Goal: Transaction & Acquisition: Purchase product/service

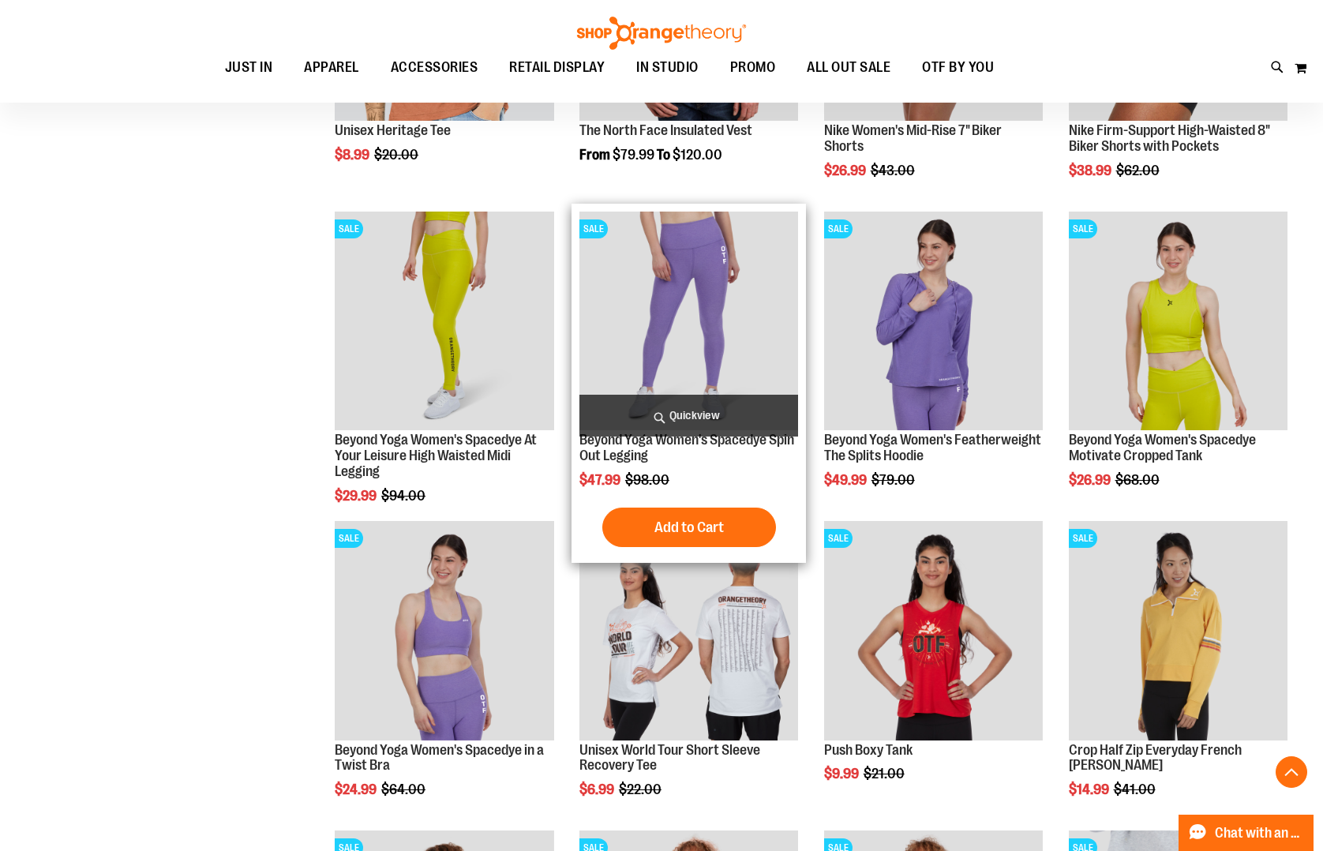
scroll to position [3727, 0]
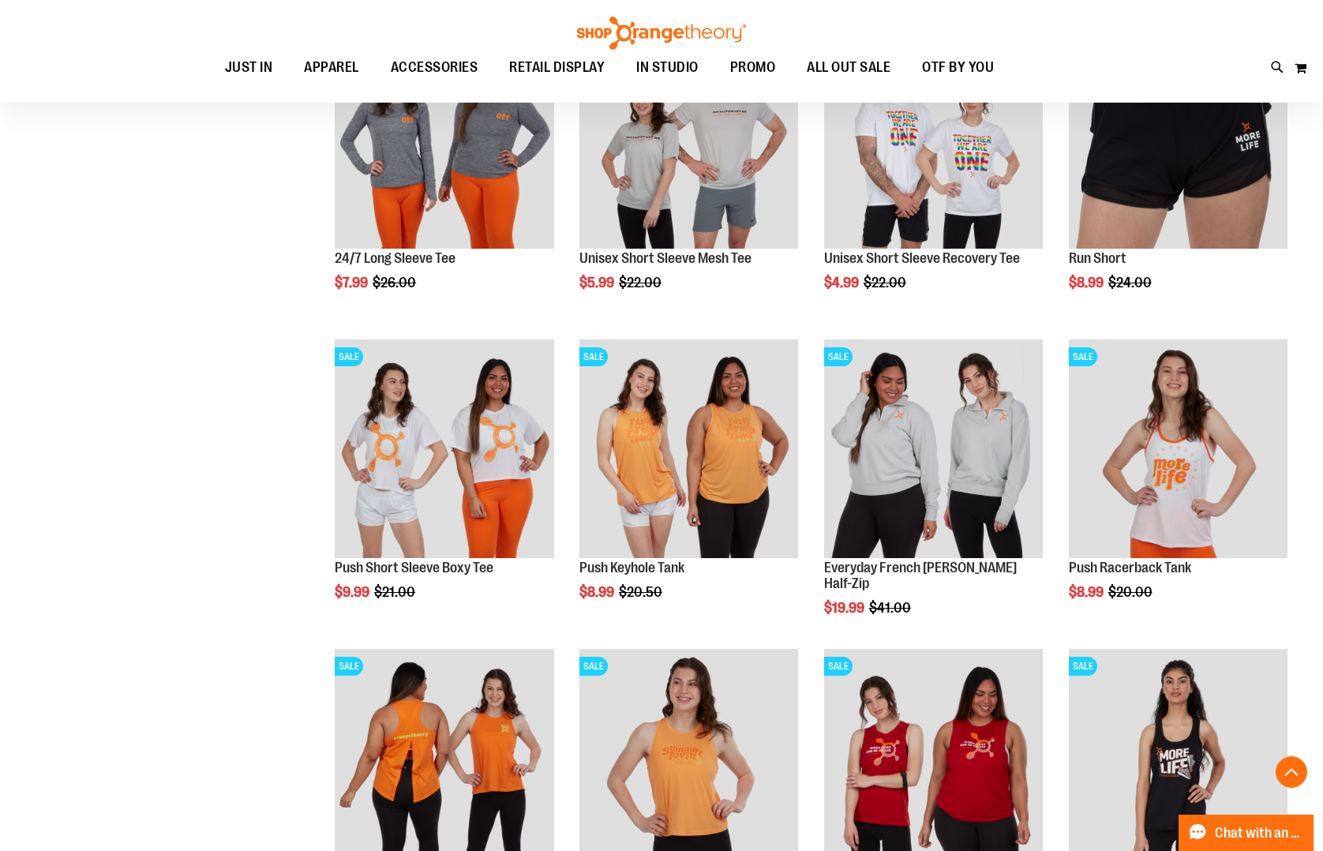
scroll to position [1987, 0]
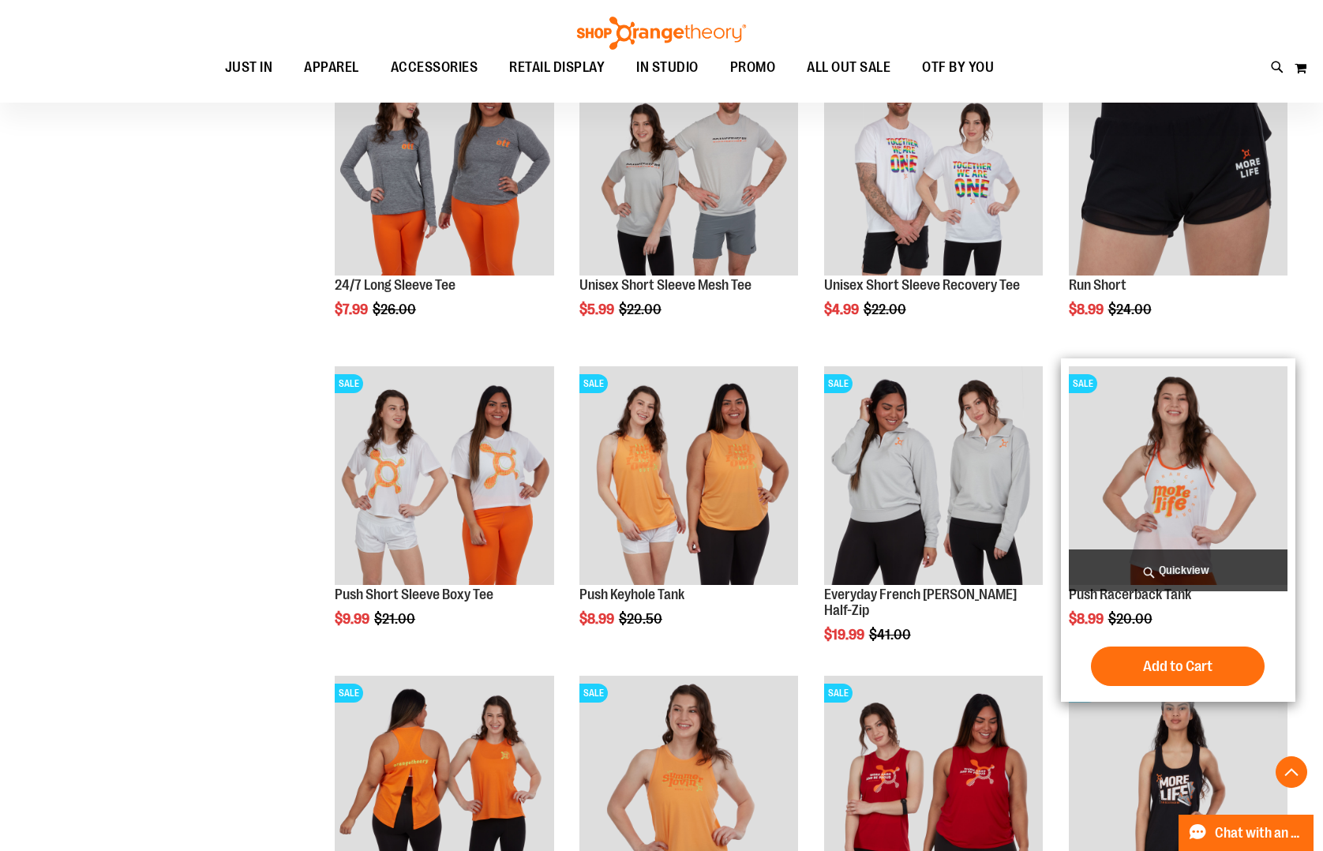
click at [1199, 569] on span "Quickview" at bounding box center [1177, 570] width 219 height 42
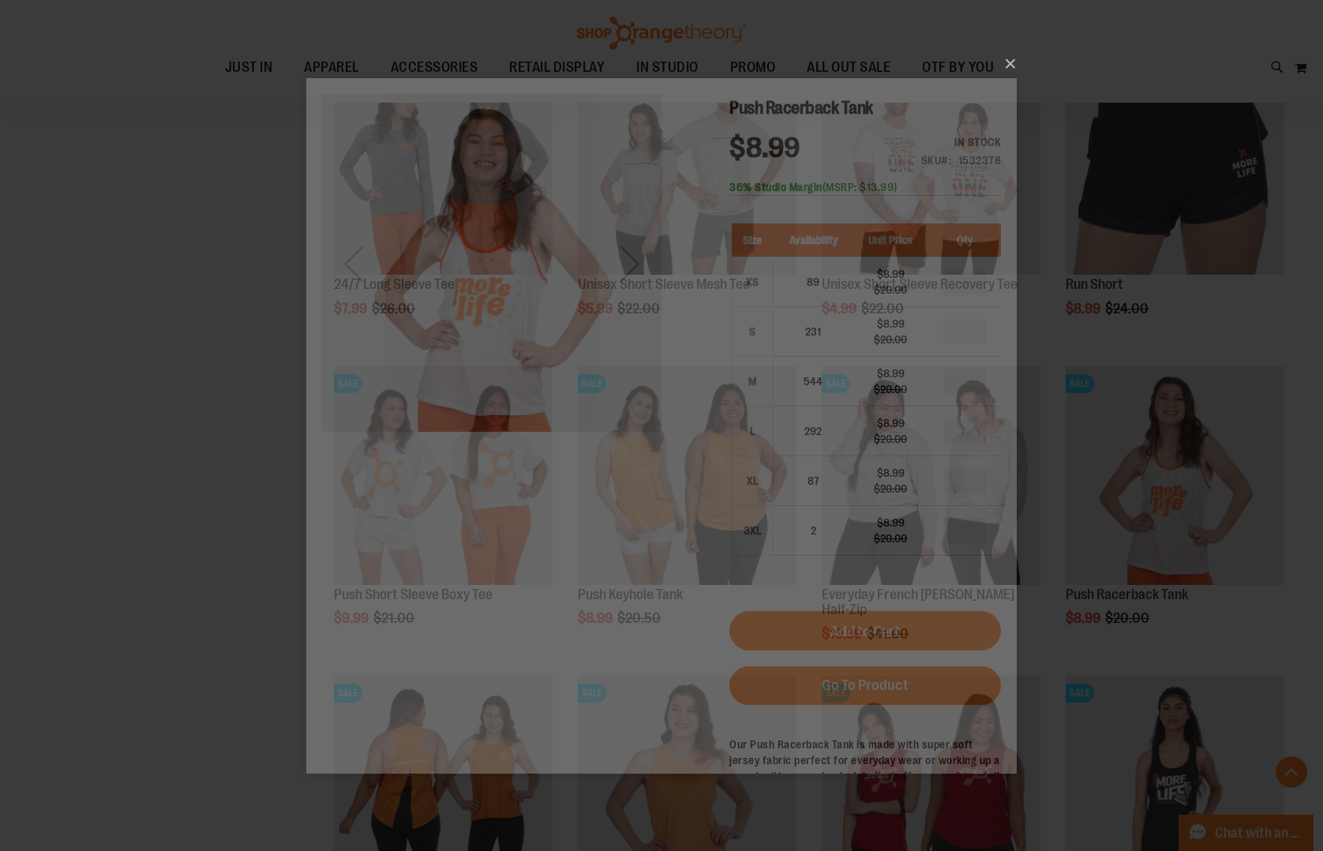
scroll to position [0, 0]
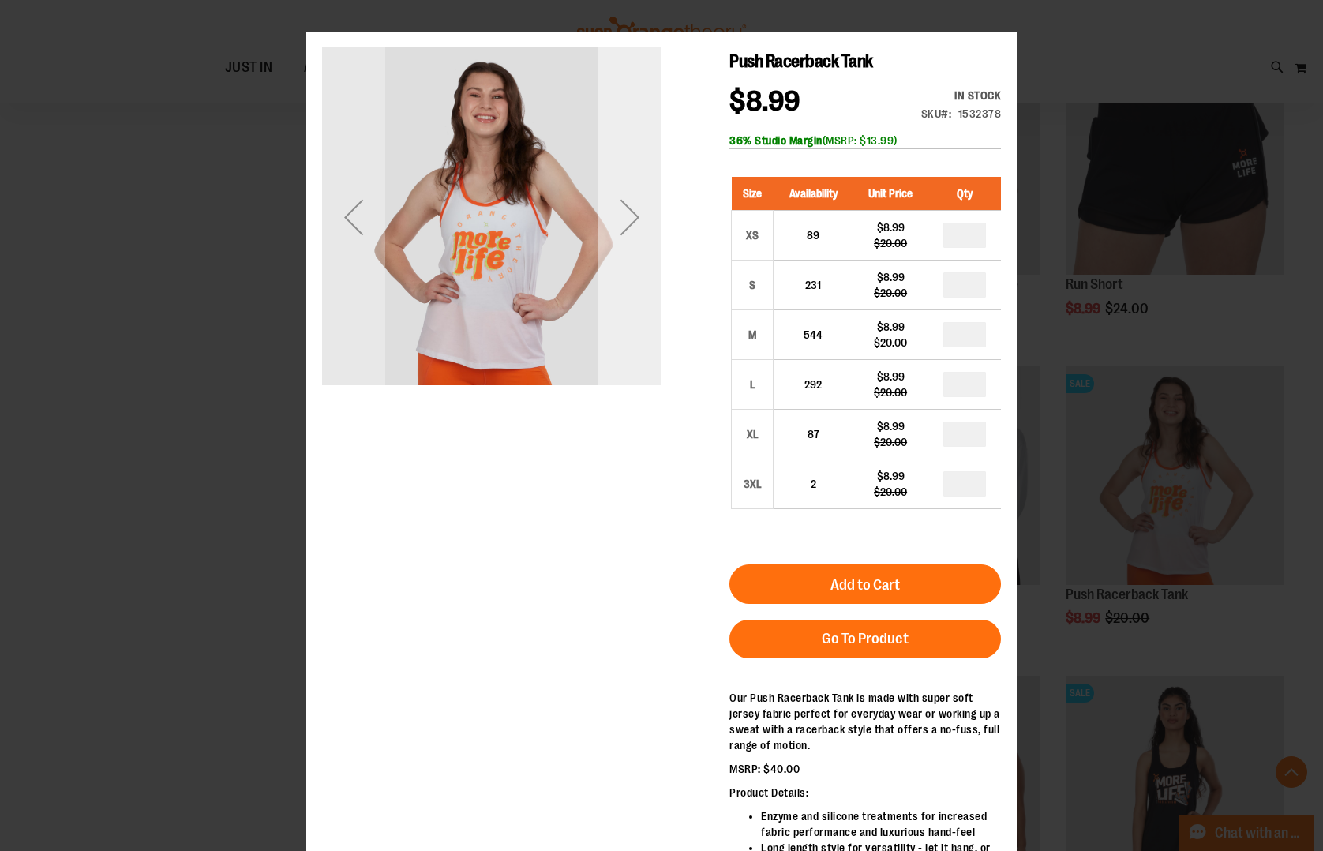
click at [651, 263] on div "Next" at bounding box center [629, 216] width 63 height 339
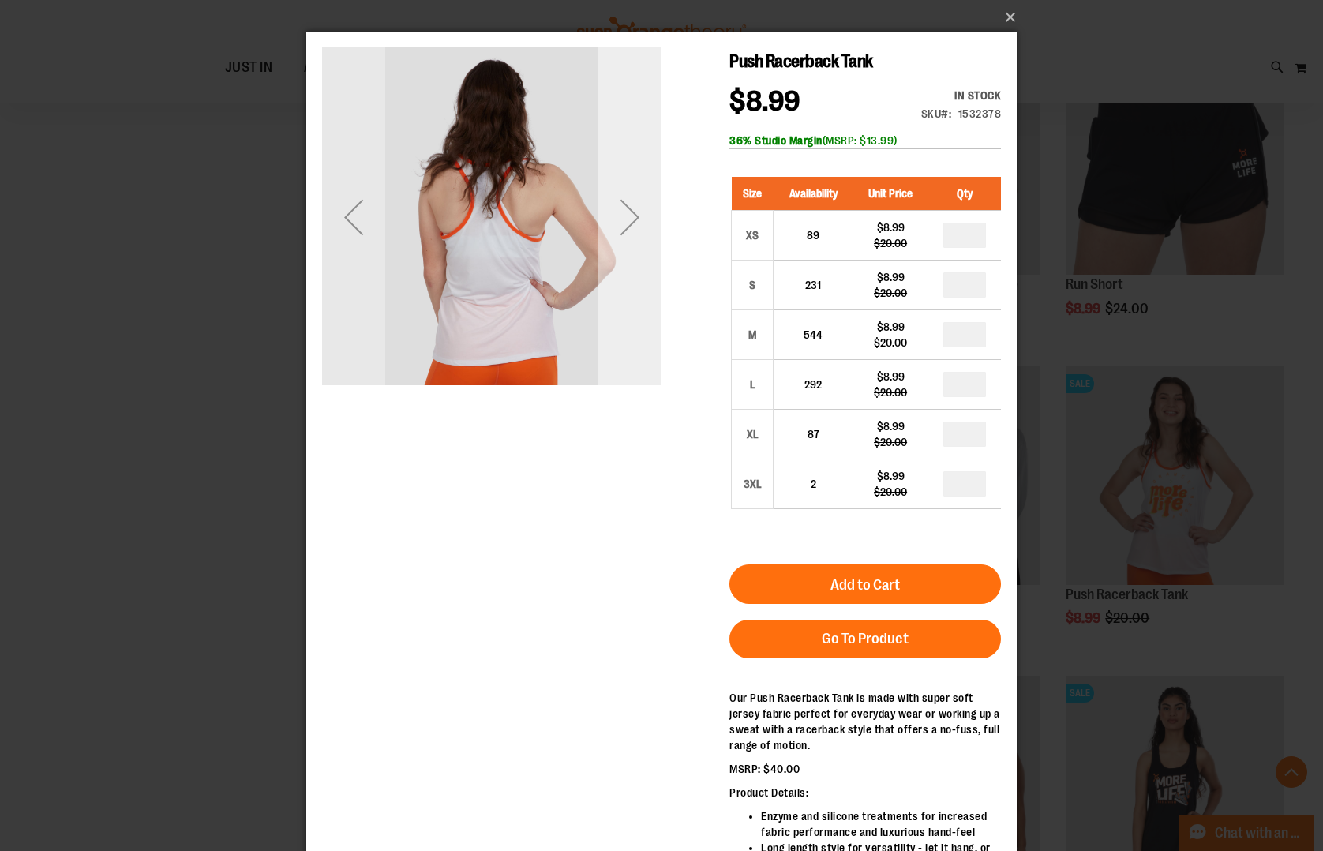
click at [632, 234] on div "Next" at bounding box center [629, 216] width 63 height 63
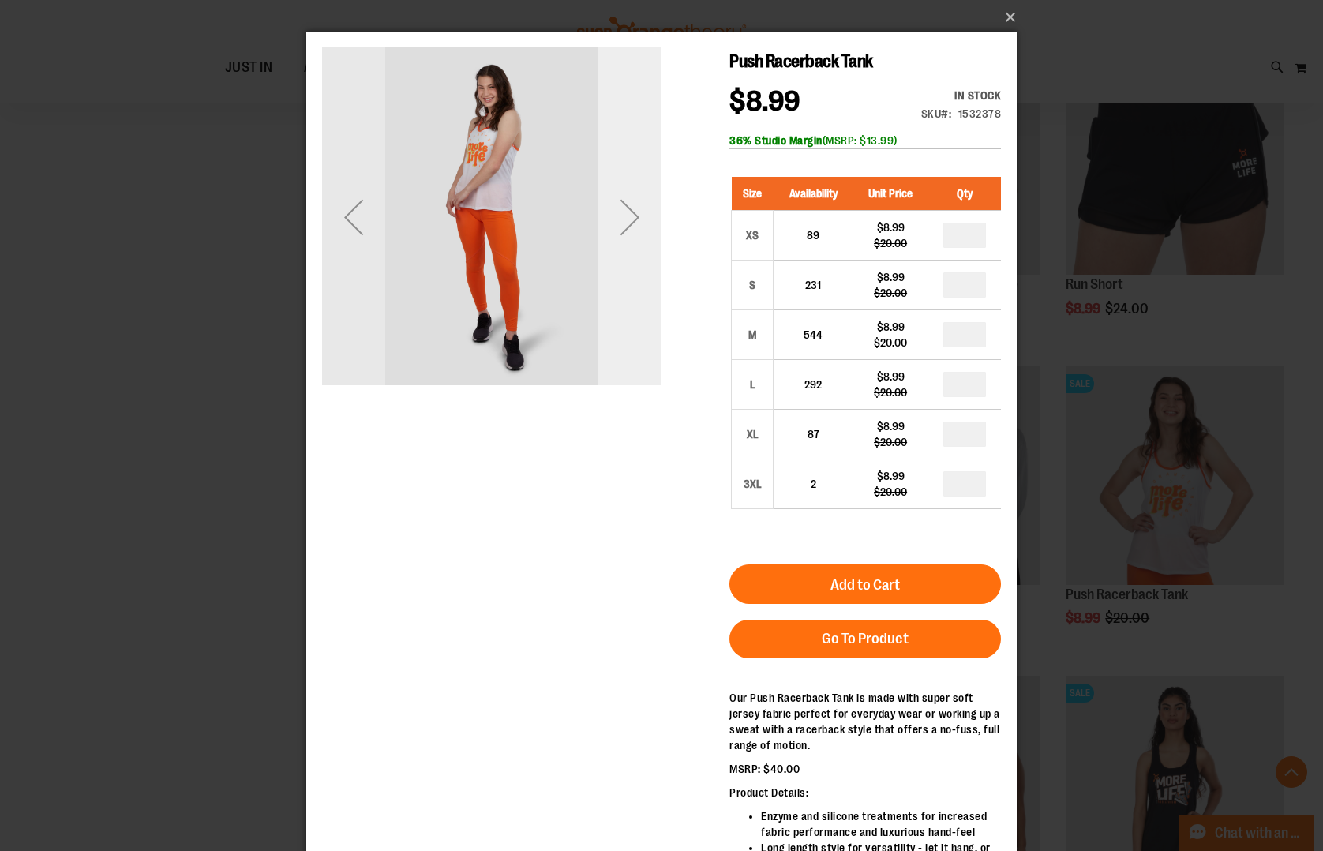
scroll to position [3, 0]
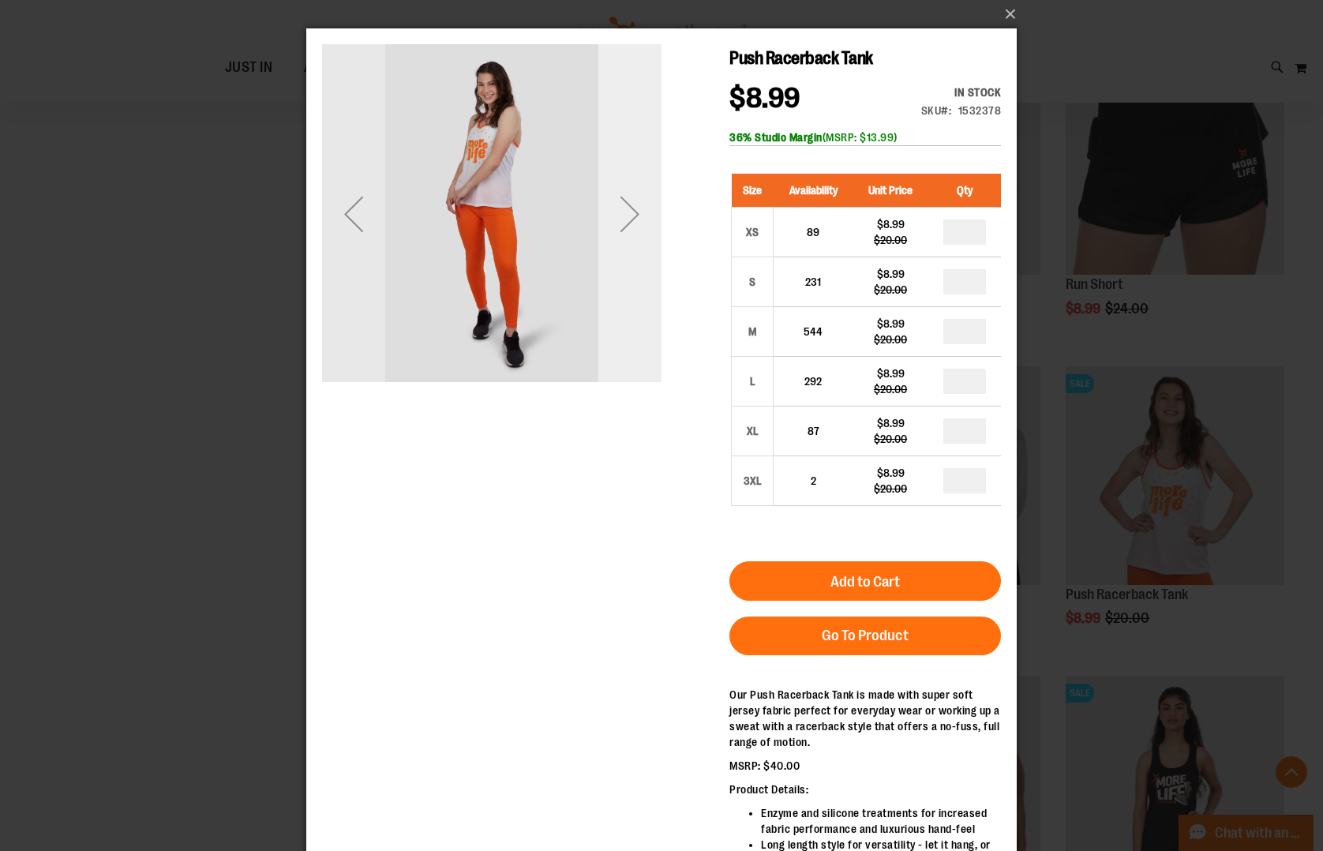
click at [633, 234] on div "Next" at bounding box center [629, 213] width 63 height 63
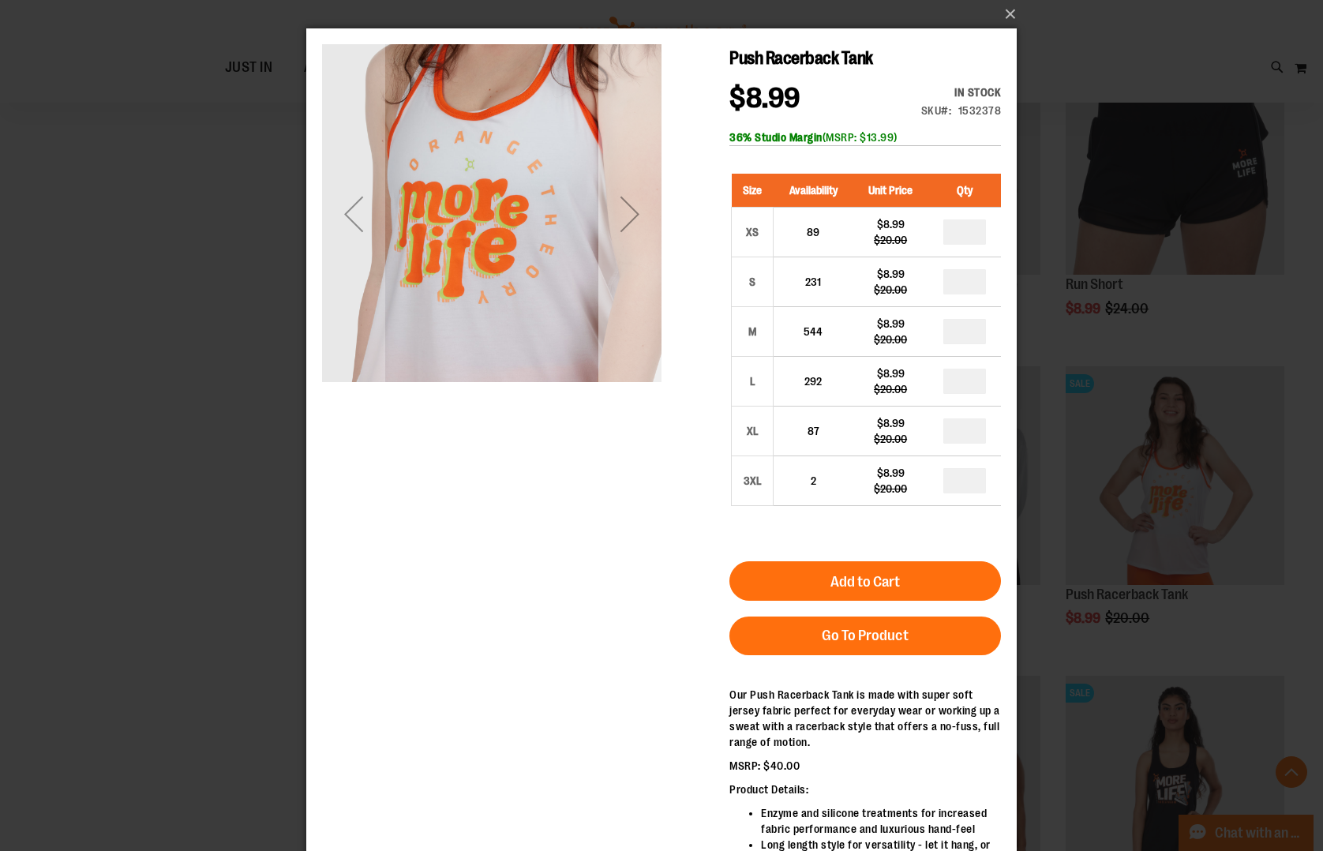
click at [633, 234] on div "Next" at bounding box center [629, 213] width 63 height 63
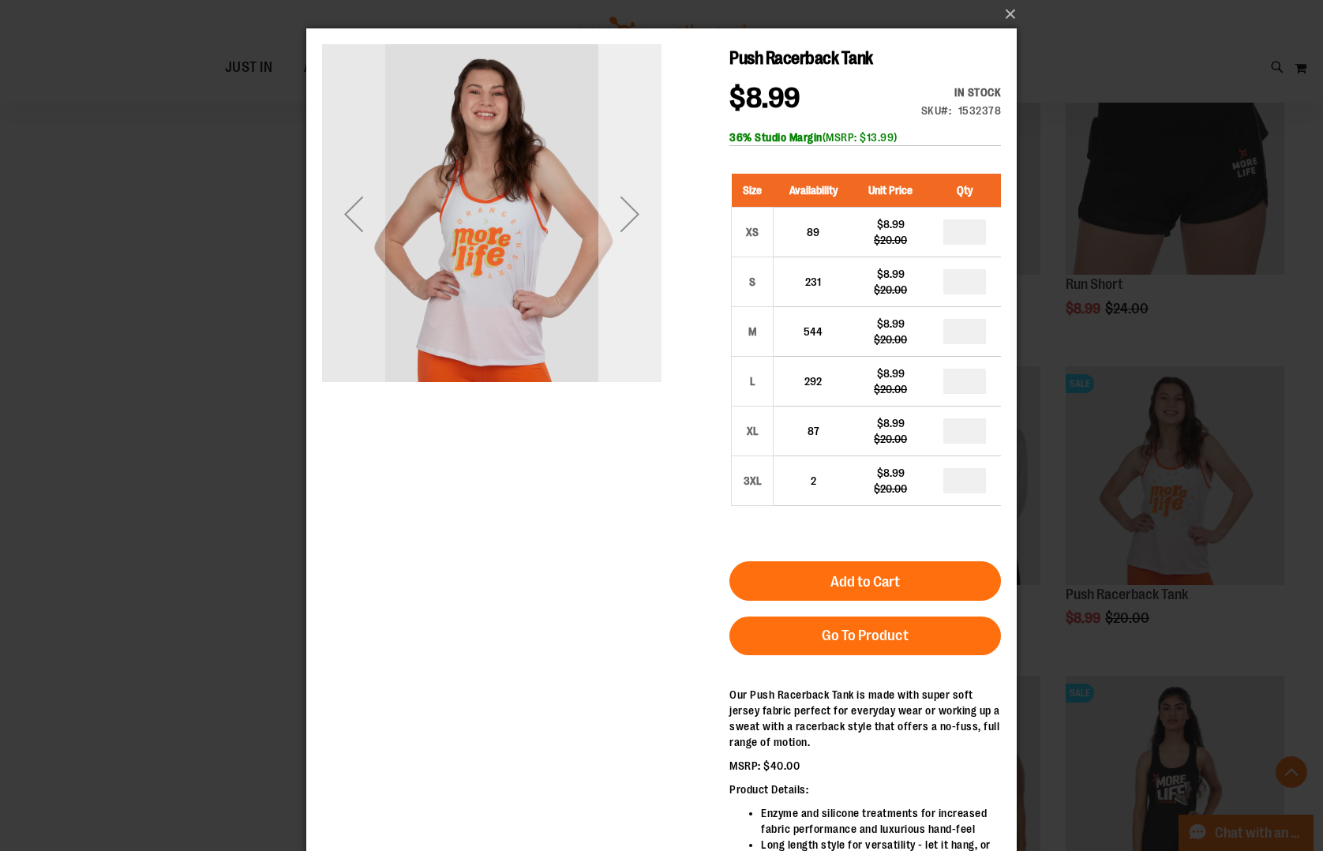
click at [633, 234] on div "Next" at bounding box center [629, 213] width 63 height 63
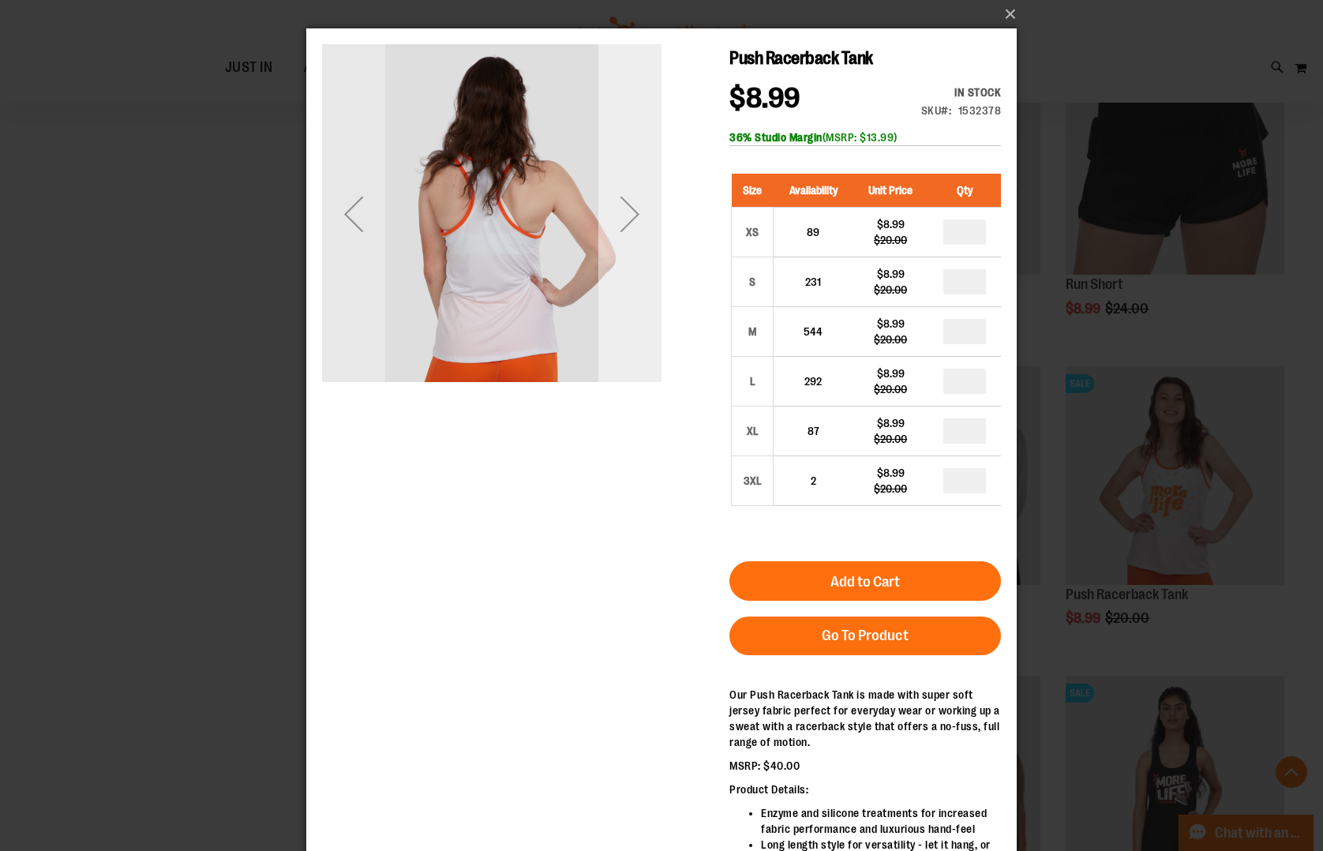
click at [633, 234] on div "Next" at bounding box center [629, 213] width 63 height 63
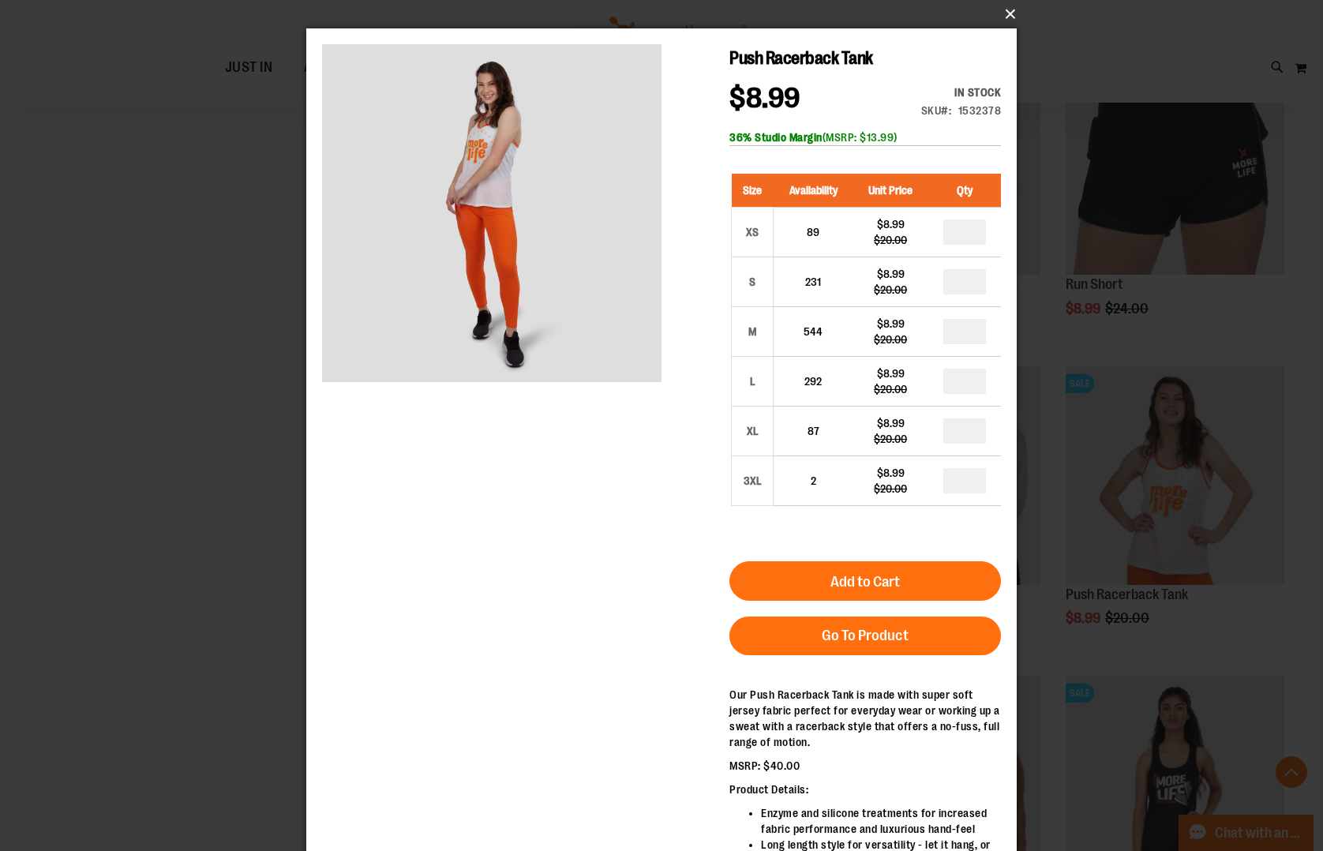
click at [987, 14] on button "×" at bounding box center [666, 14] width 710 height 35
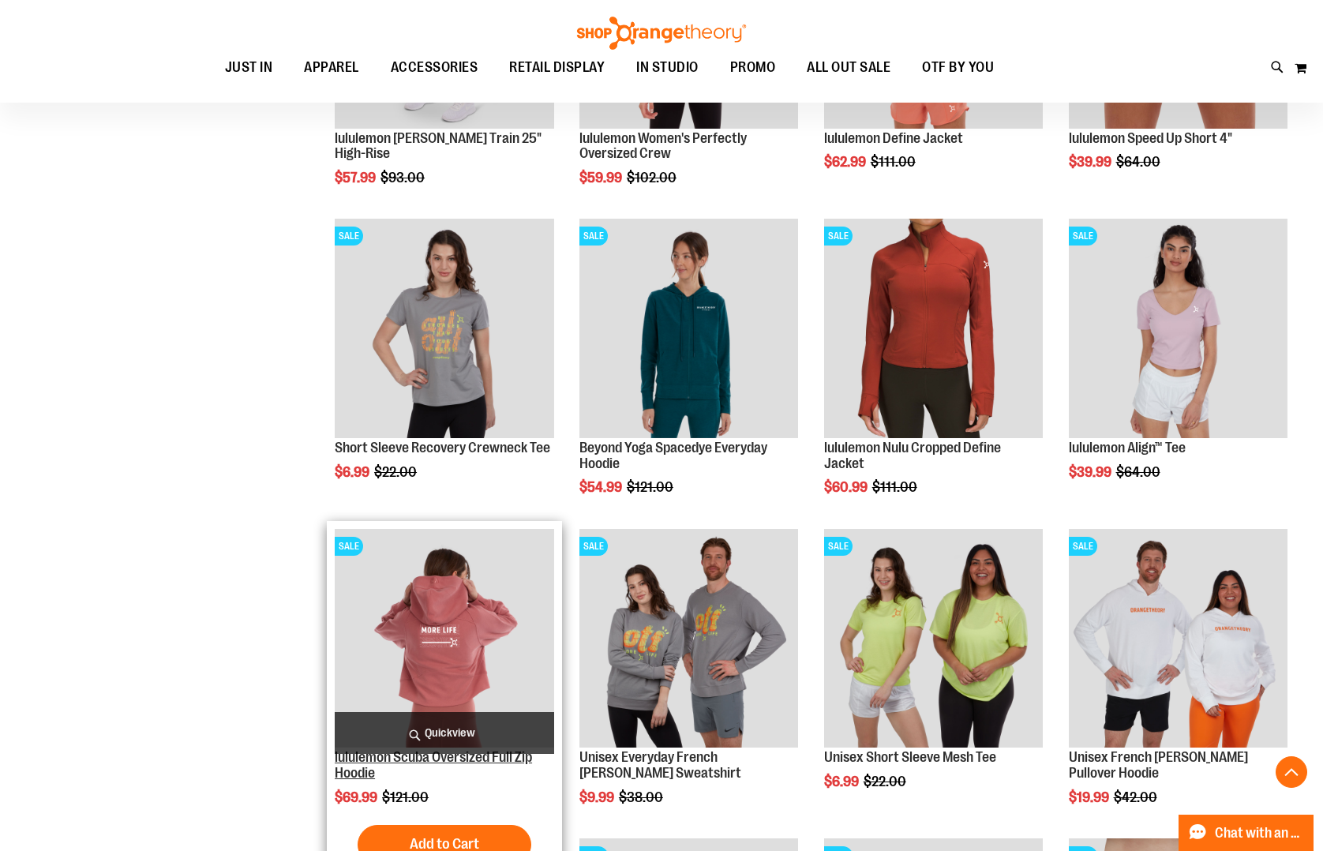
scroll to position [1205, 0]
click at [444, 735] on span "Quickview" at bounding box center [444, 734] width 219 height 42
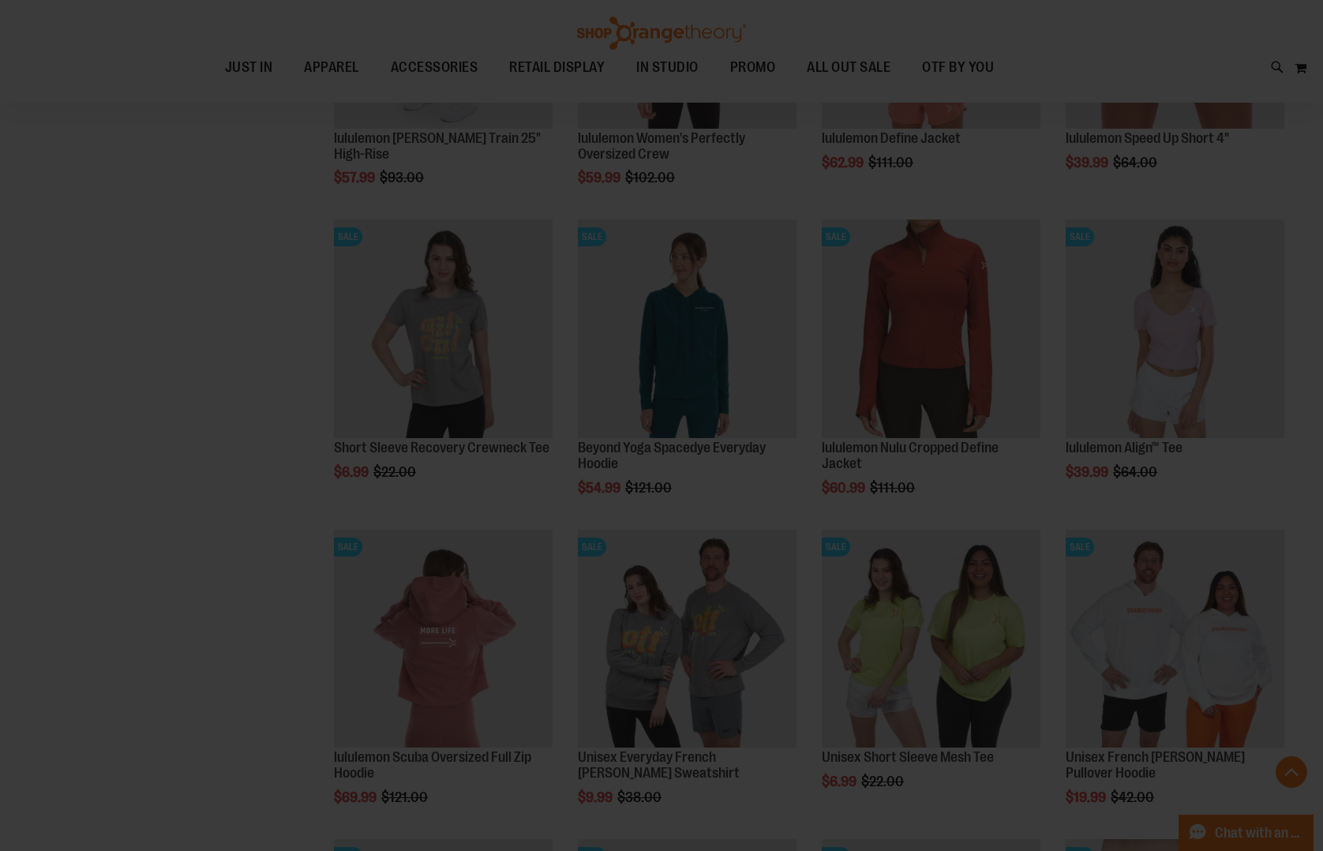
scroll to position [0, 0]
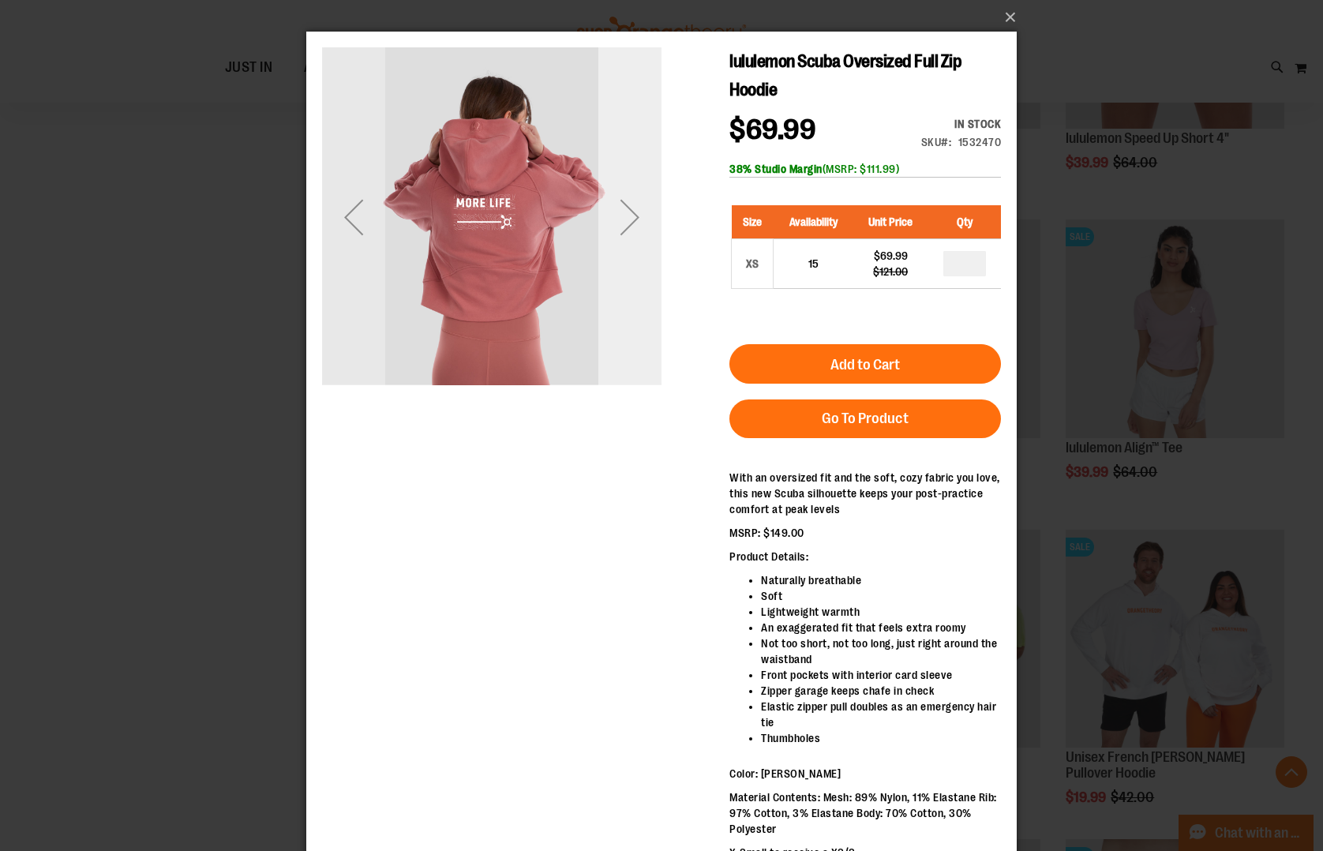
click at [651, 229] on div "Next" at bounding box center [629, 216] width 63 height 63
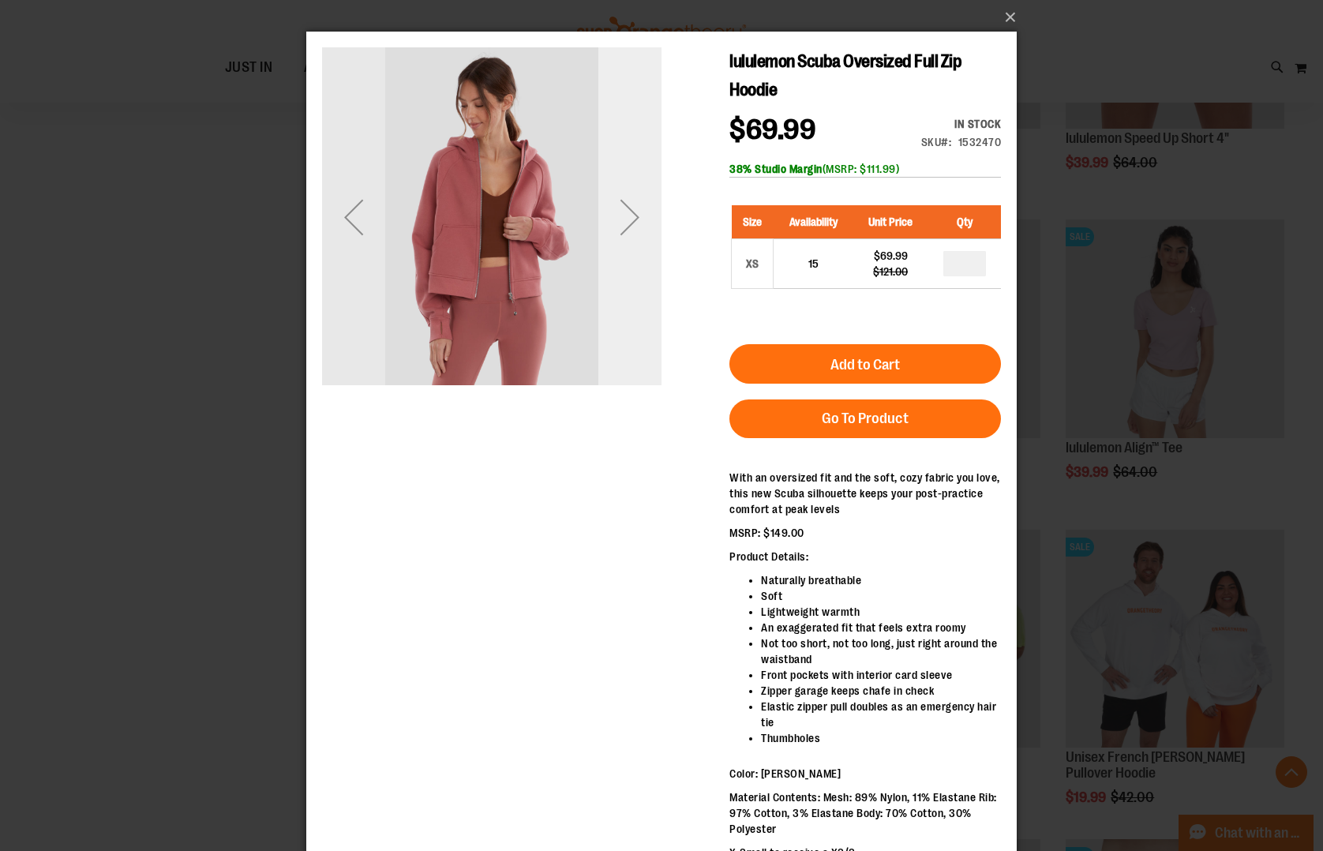
click at [651, 230] on div "Next" at bounding box center [629, 216] width 63 height 63
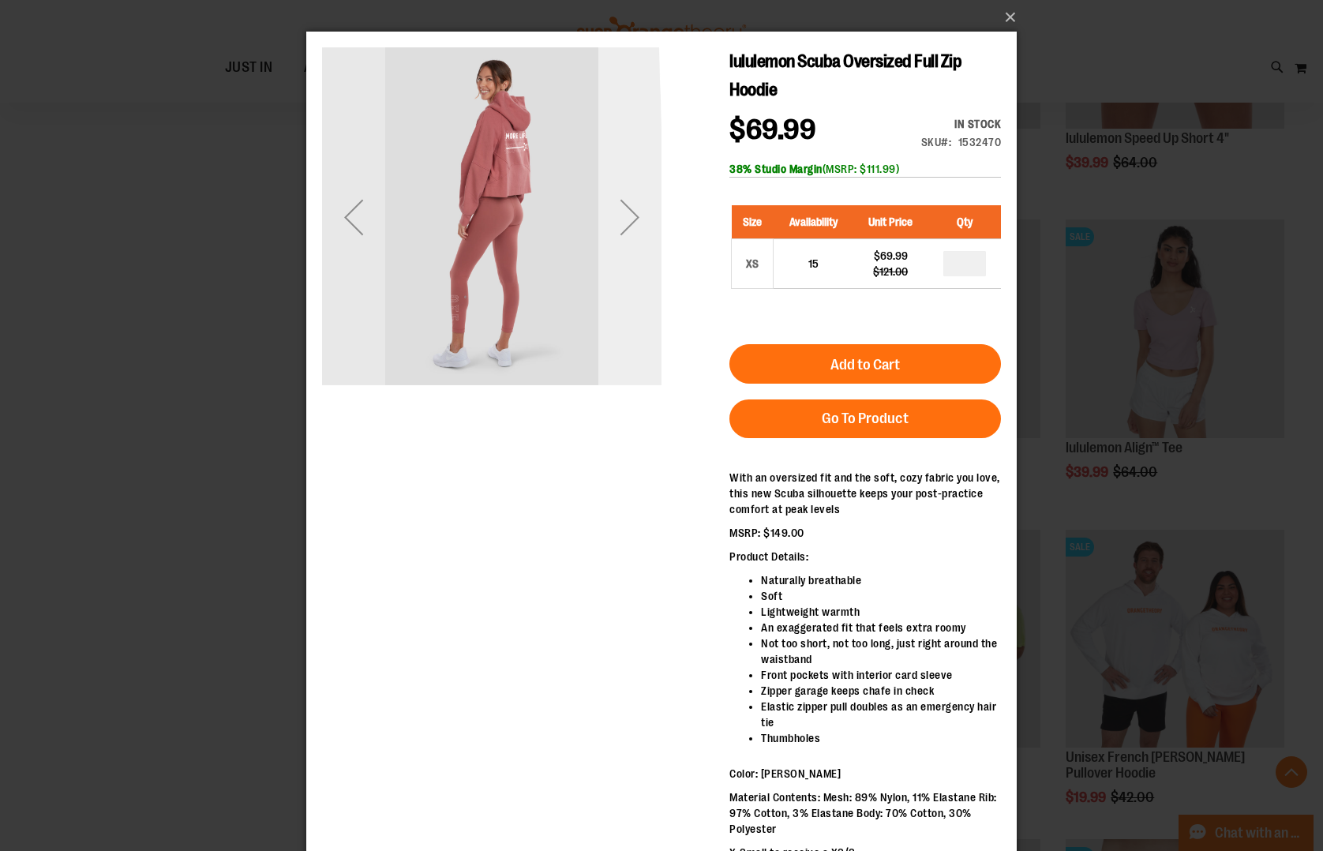
click at [651, 230] on div "Next" at bounding box center [629, 216] width 63 height 63
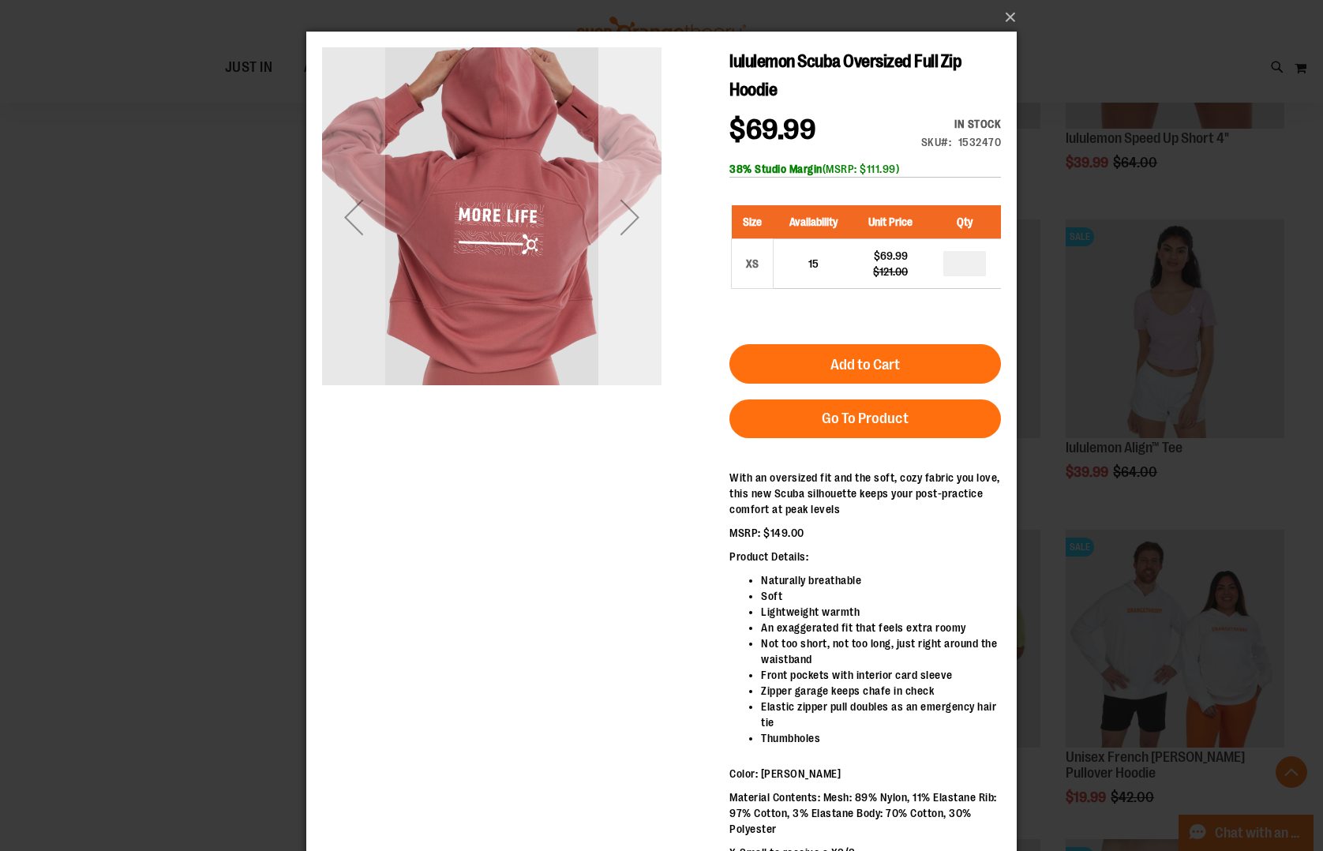
click at [651, 230] on div "Next" at bounding box center [629, 216] width 63 height 63
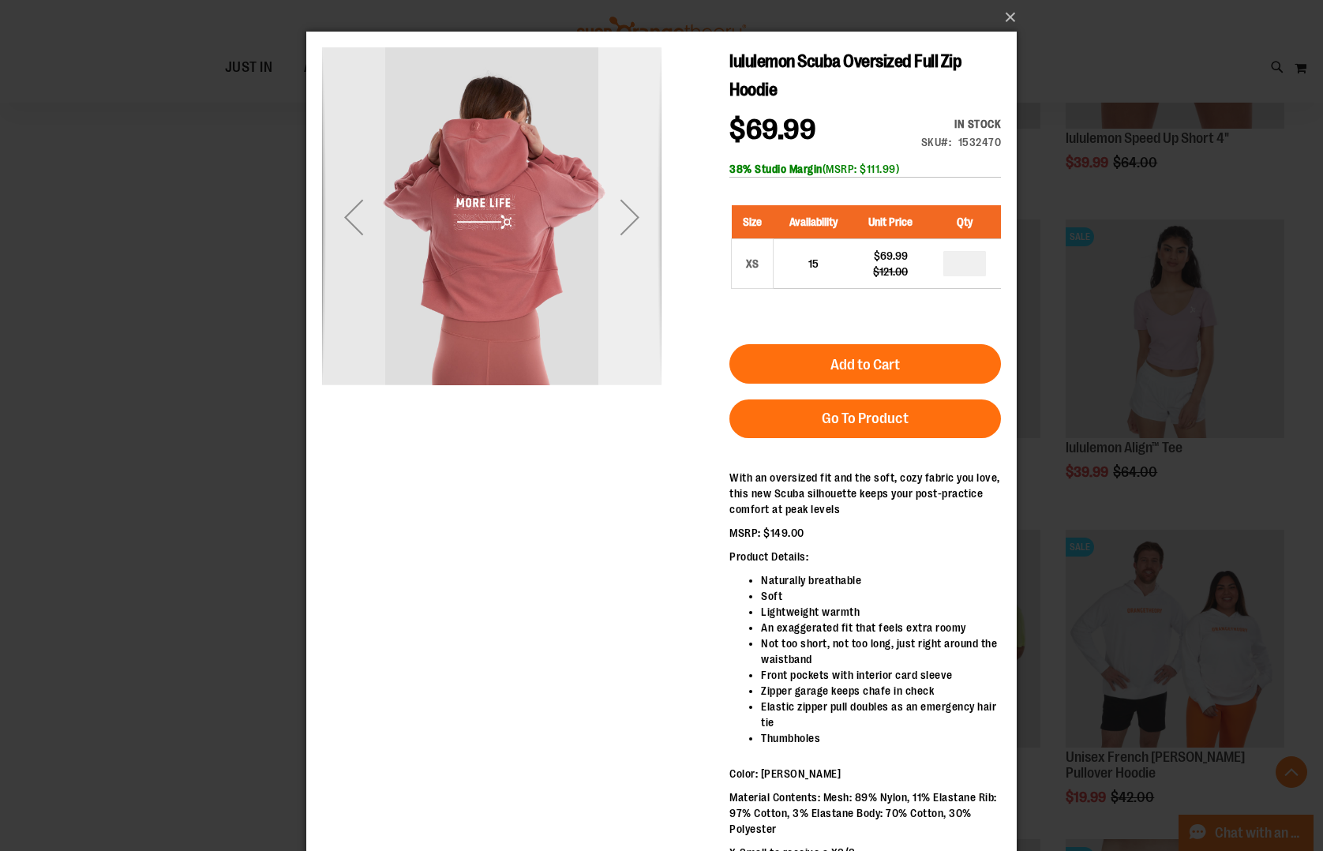
click at [649, 232] on div "Next" at bounding box center [629, 216] width 63 height 63
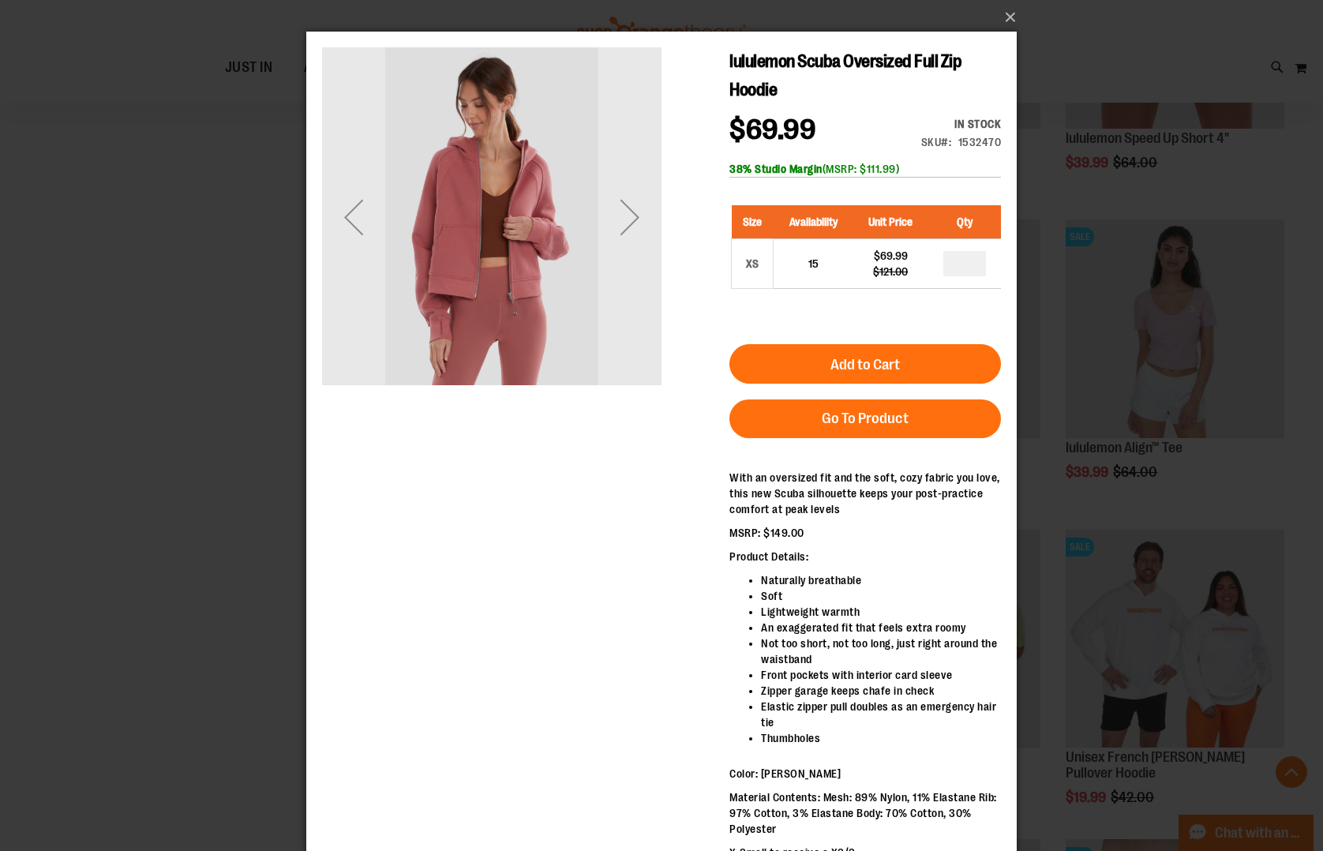
drag, startPoint x: 649, startPoint y: 232, endPoint x: 683, endPoint y: 193, distance: 52.0
click at [649, 232] on div "Next" at bounding box center [629, 216] width 63 height 63
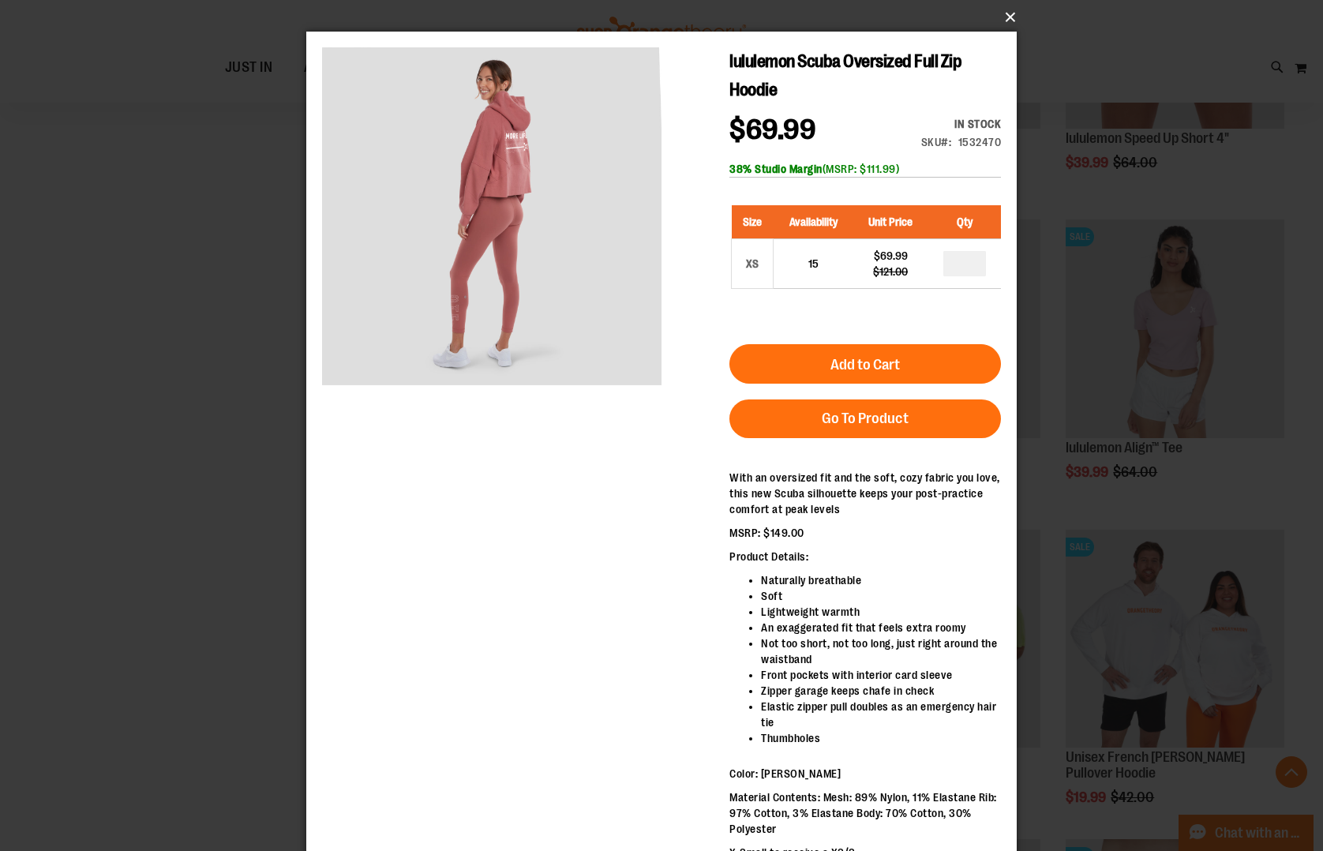
click at [992, 24] on button "×" at bounding box center [666, 17] width 710 height 35
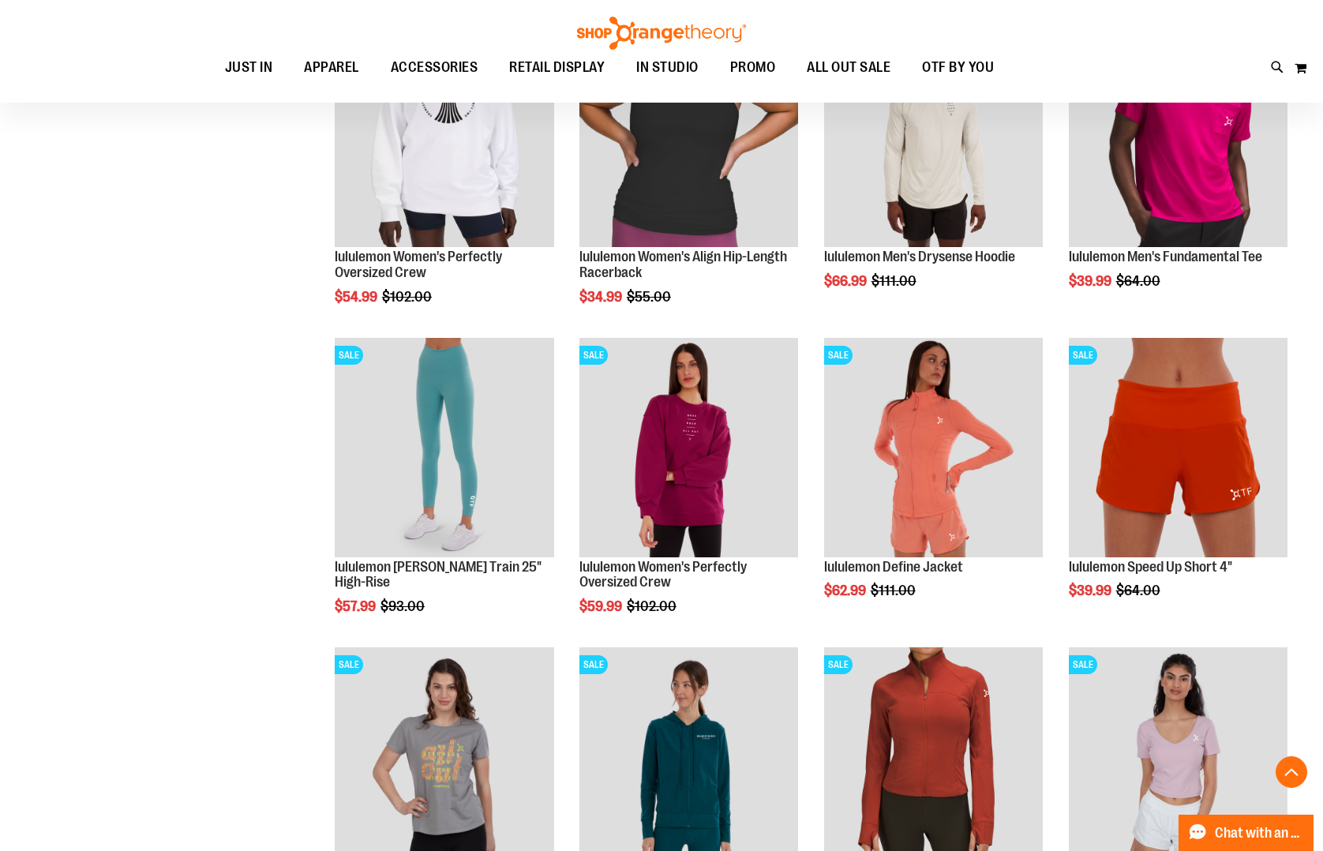
scroll to position [775, 0]
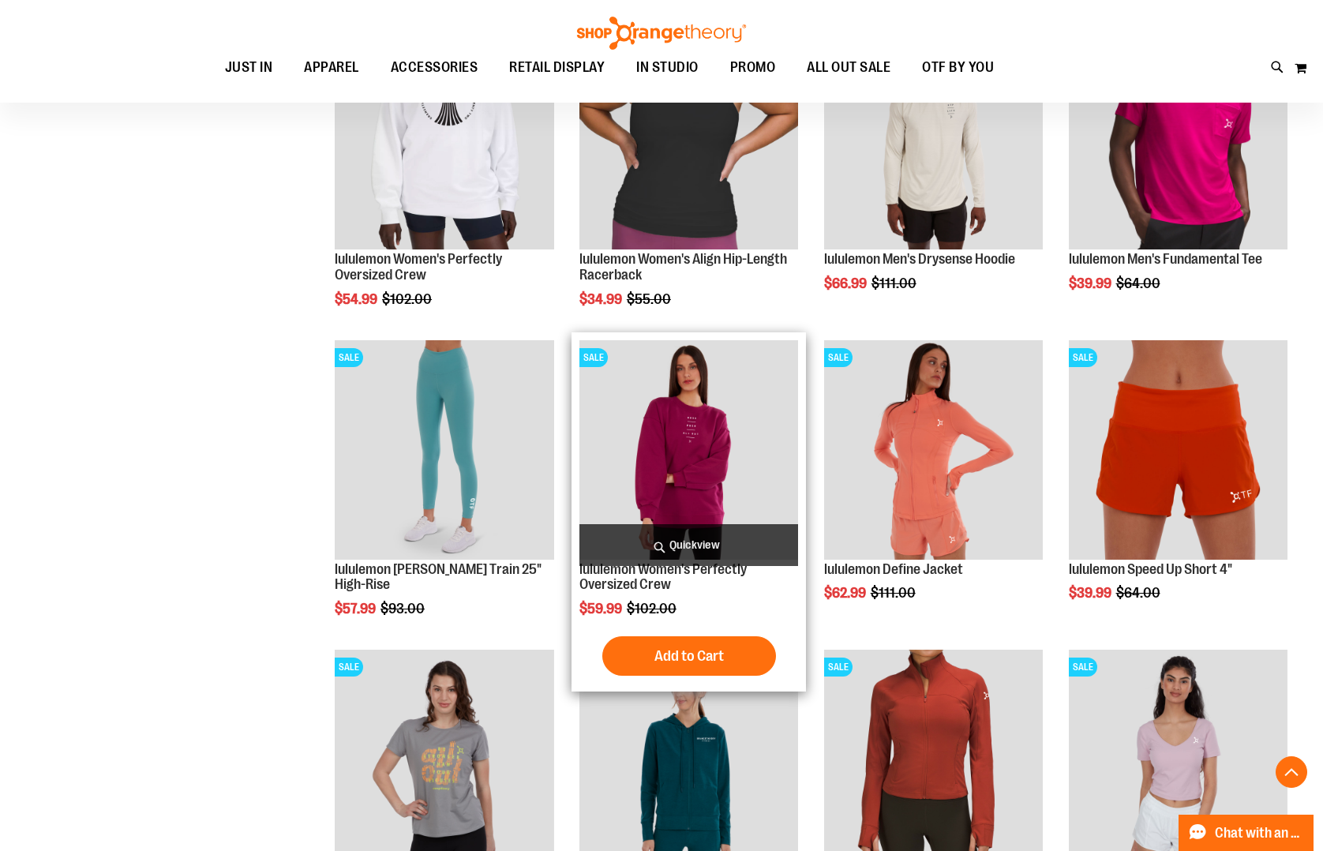
click at [671, 546] on span "Quickview" at bounding box center [688, 545] width 219 height 42
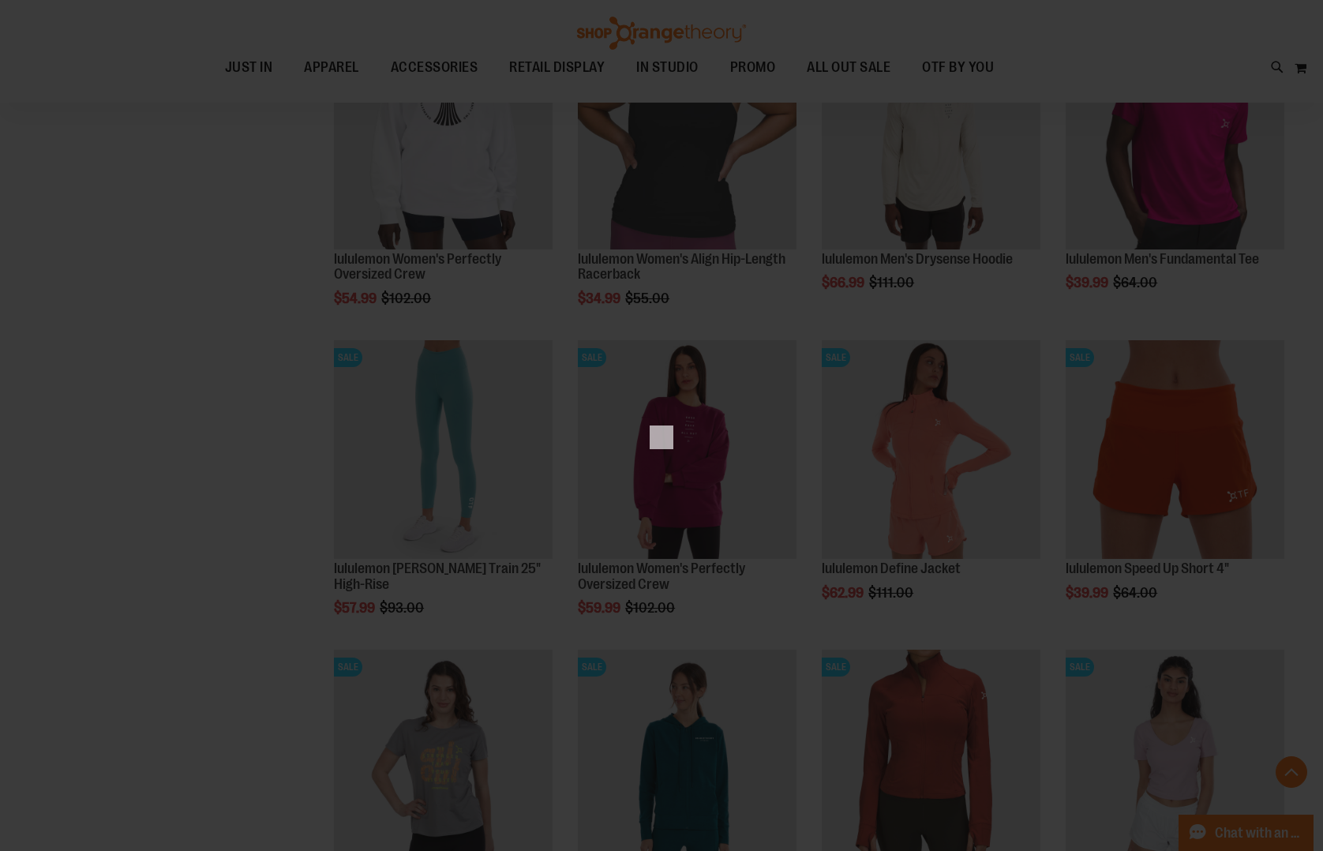
scroll to position [0, 0]
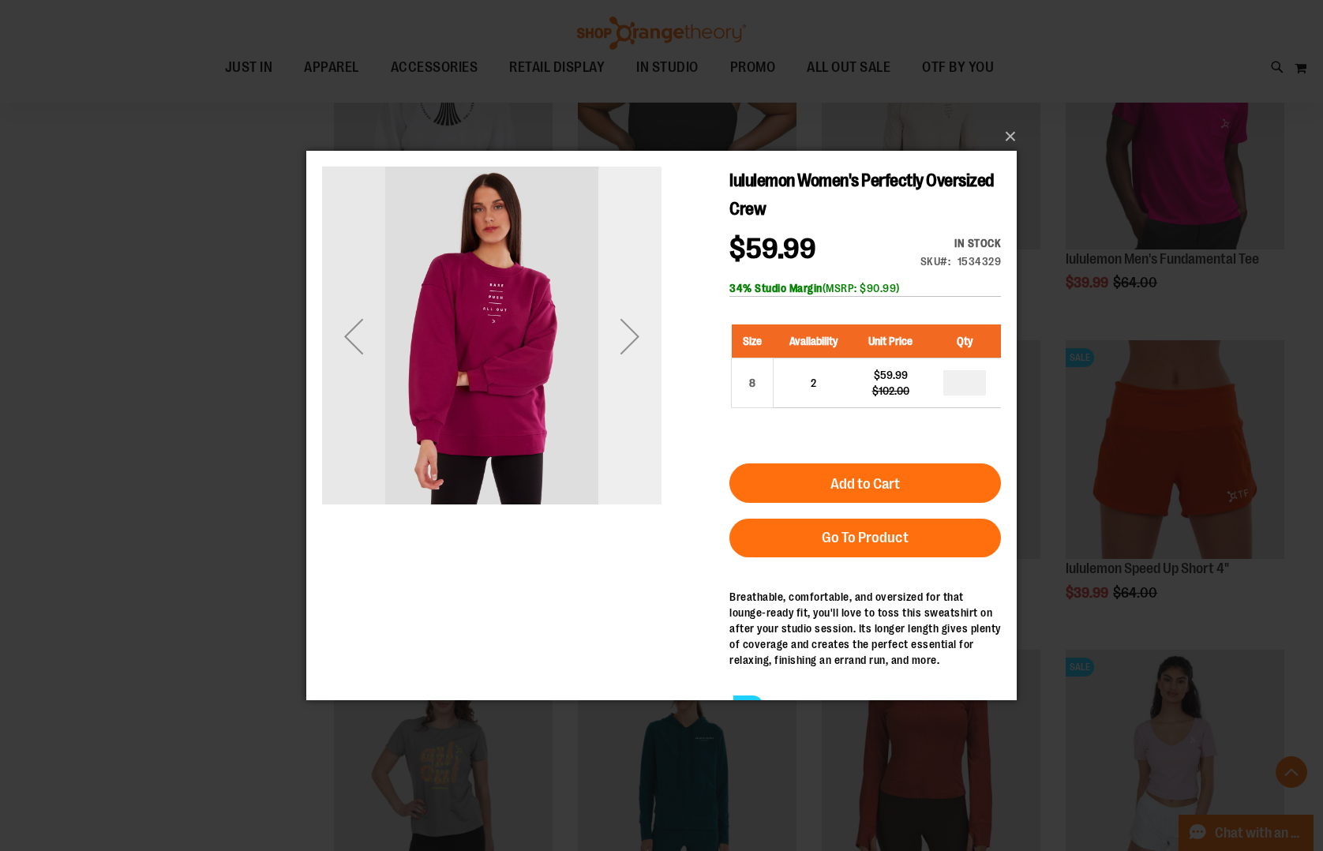
click at [642, 335] on div "Next" at bounding box center [629, 336] width 63 height 63
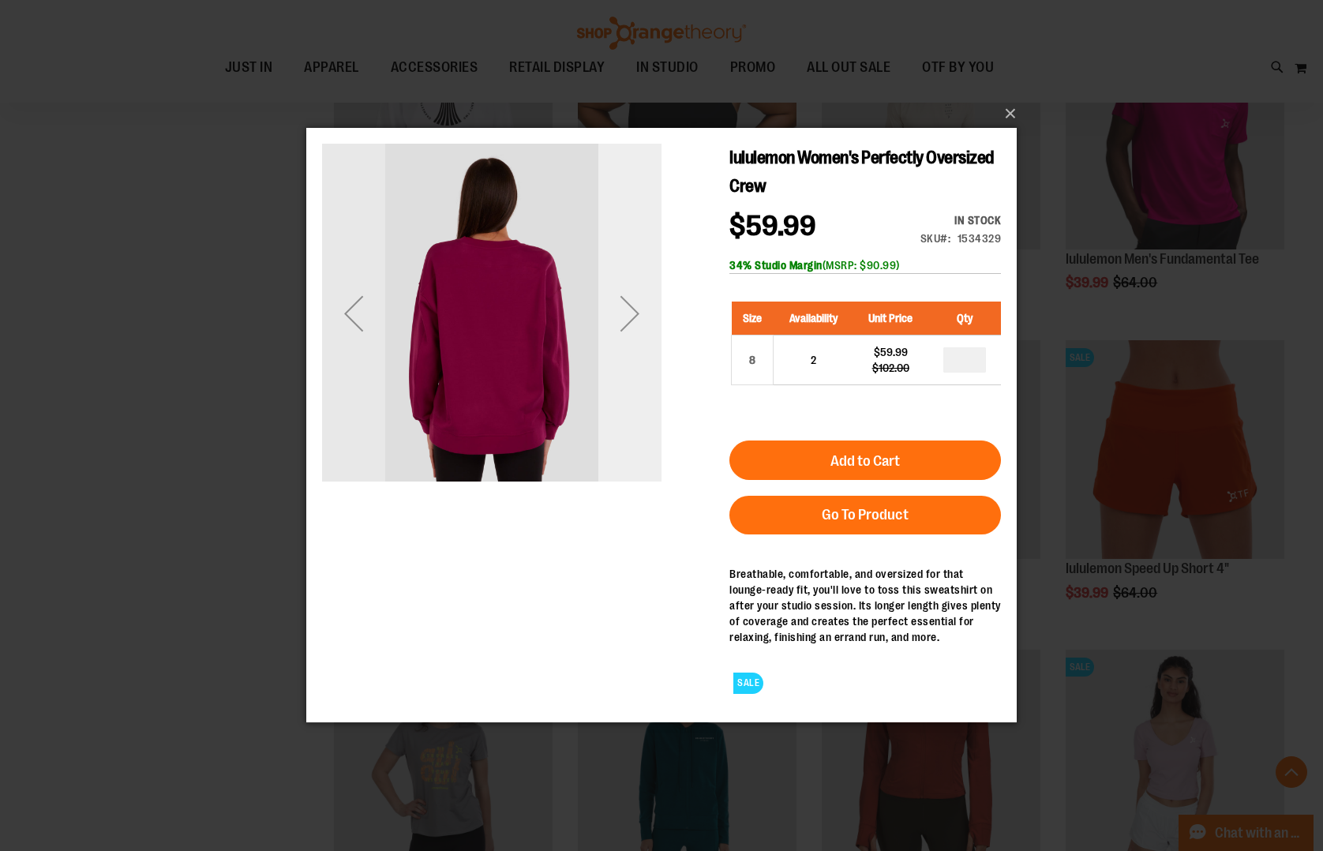
drag, startPoint x: 642, startPoint y: 312, endPoint x: 642, endPoint y: 335, distance: 22.1
click at [642, 335] on div "Next" at bounding box center [629, 313] width 63 height 63
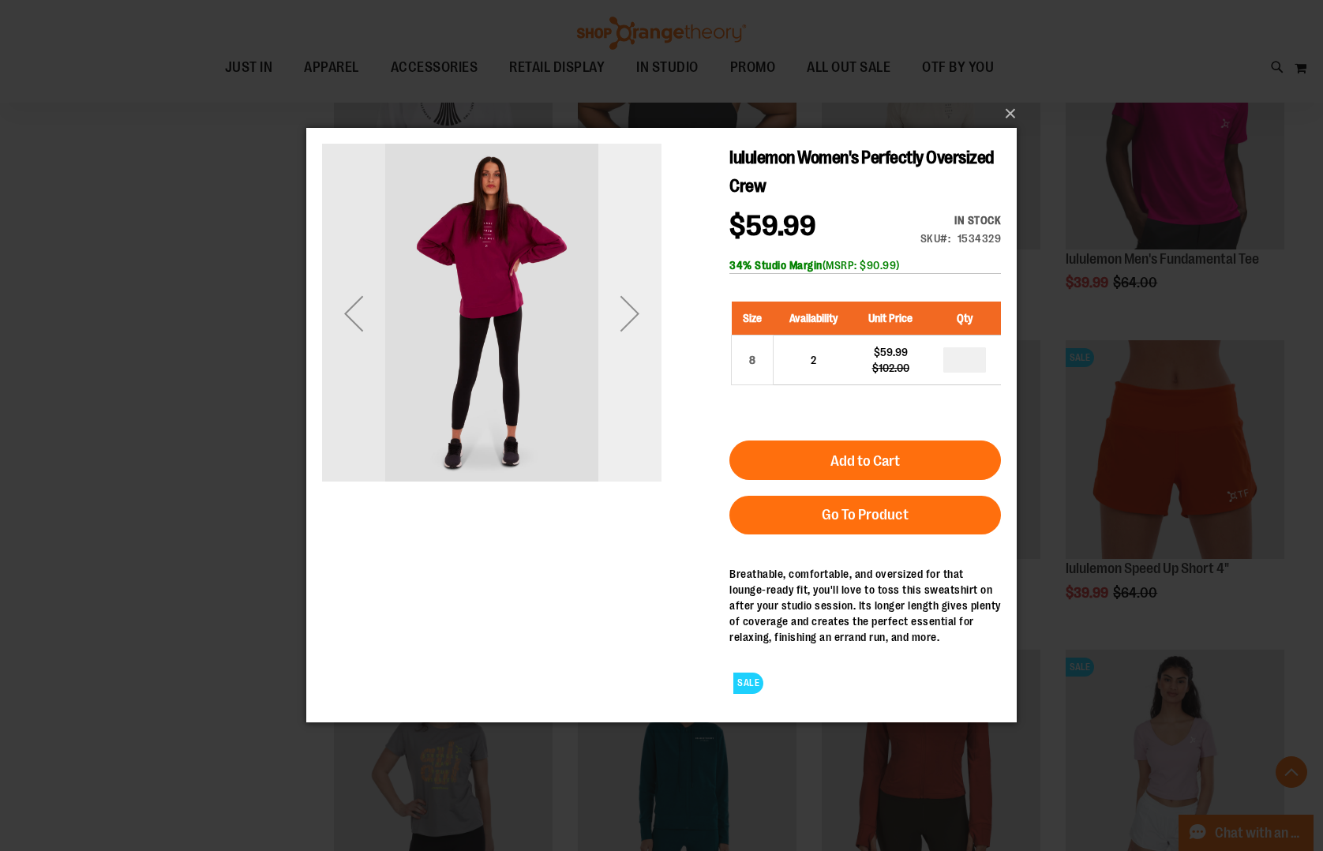
click at [642, 335] on div "Next" at bounding box center [629, 313] width 63 height 63
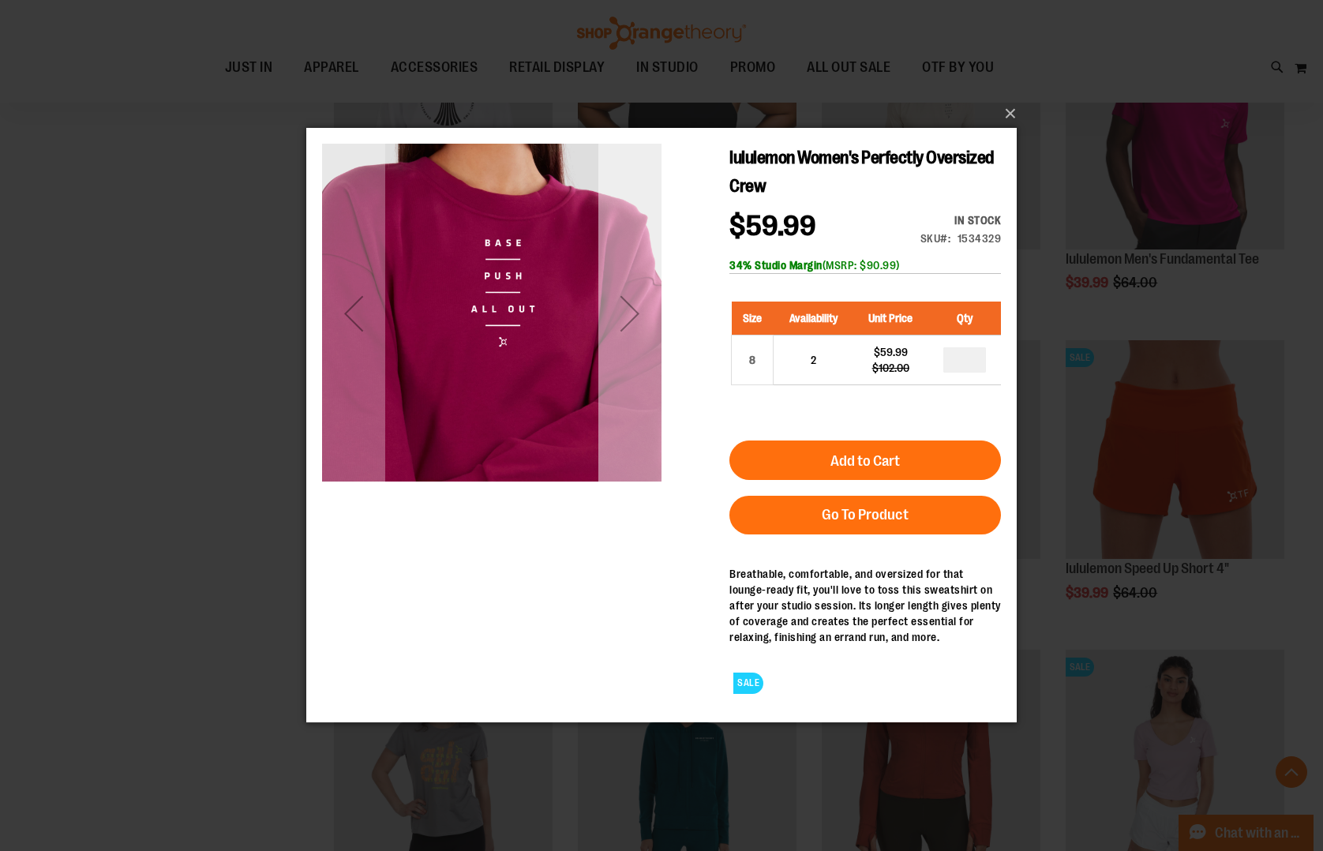
click at [642, 334] on div "Next" at bounding box center [629, 313] width 63 height 63
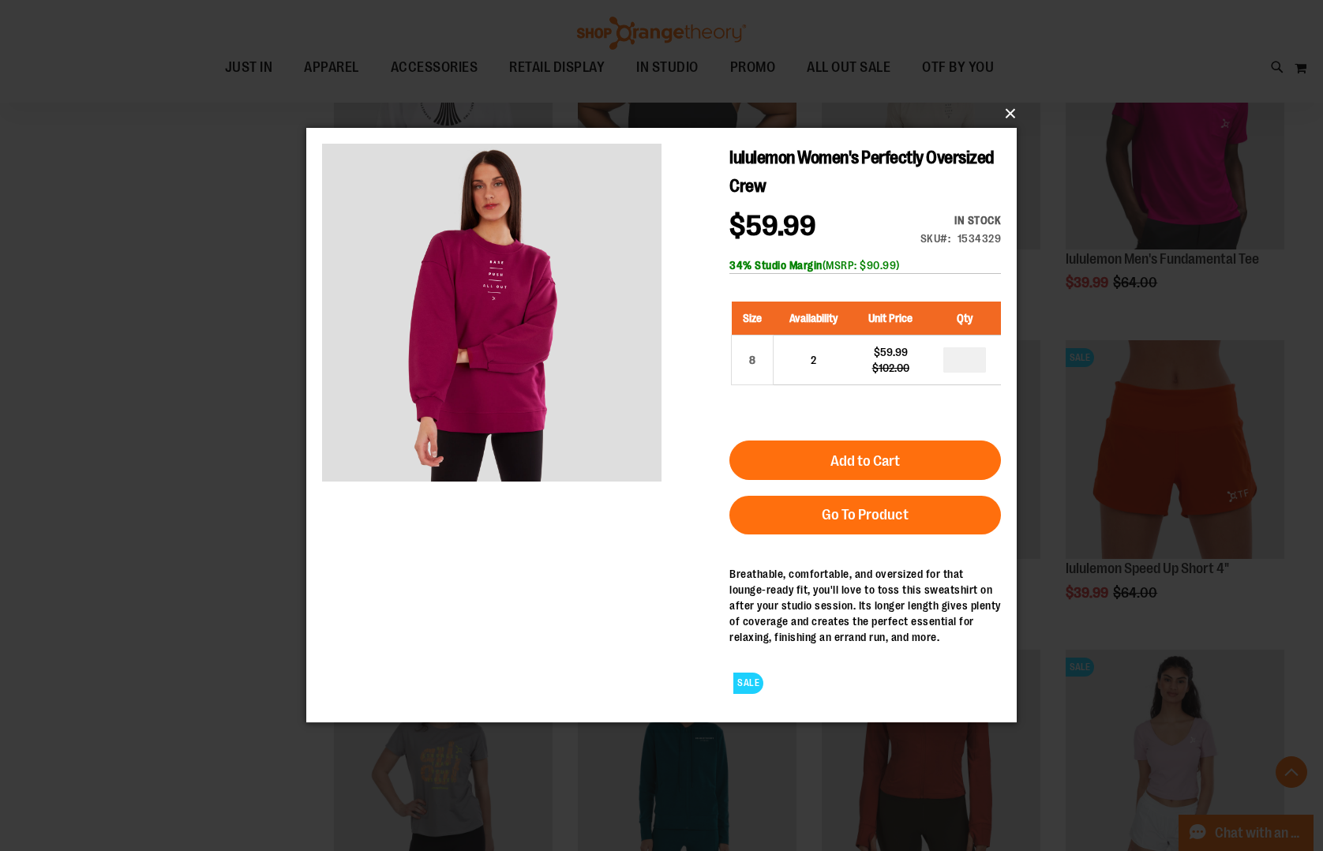
click at [1001, 110] on button "×" at bounding box center [666, 113] width 710 height 35
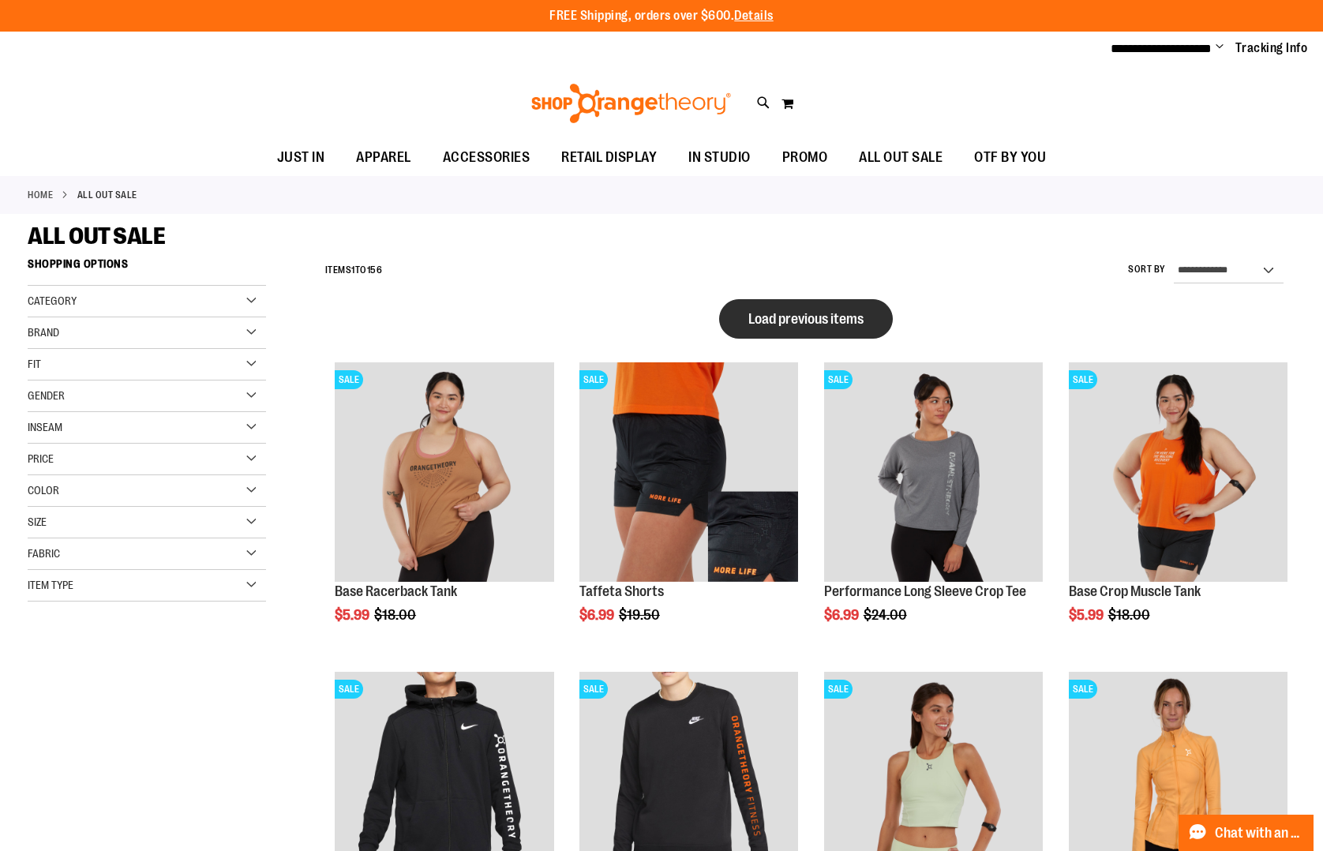
click at [782, 328] on button "Load previous items" at bounding box center [806, 318] width 174 height 39
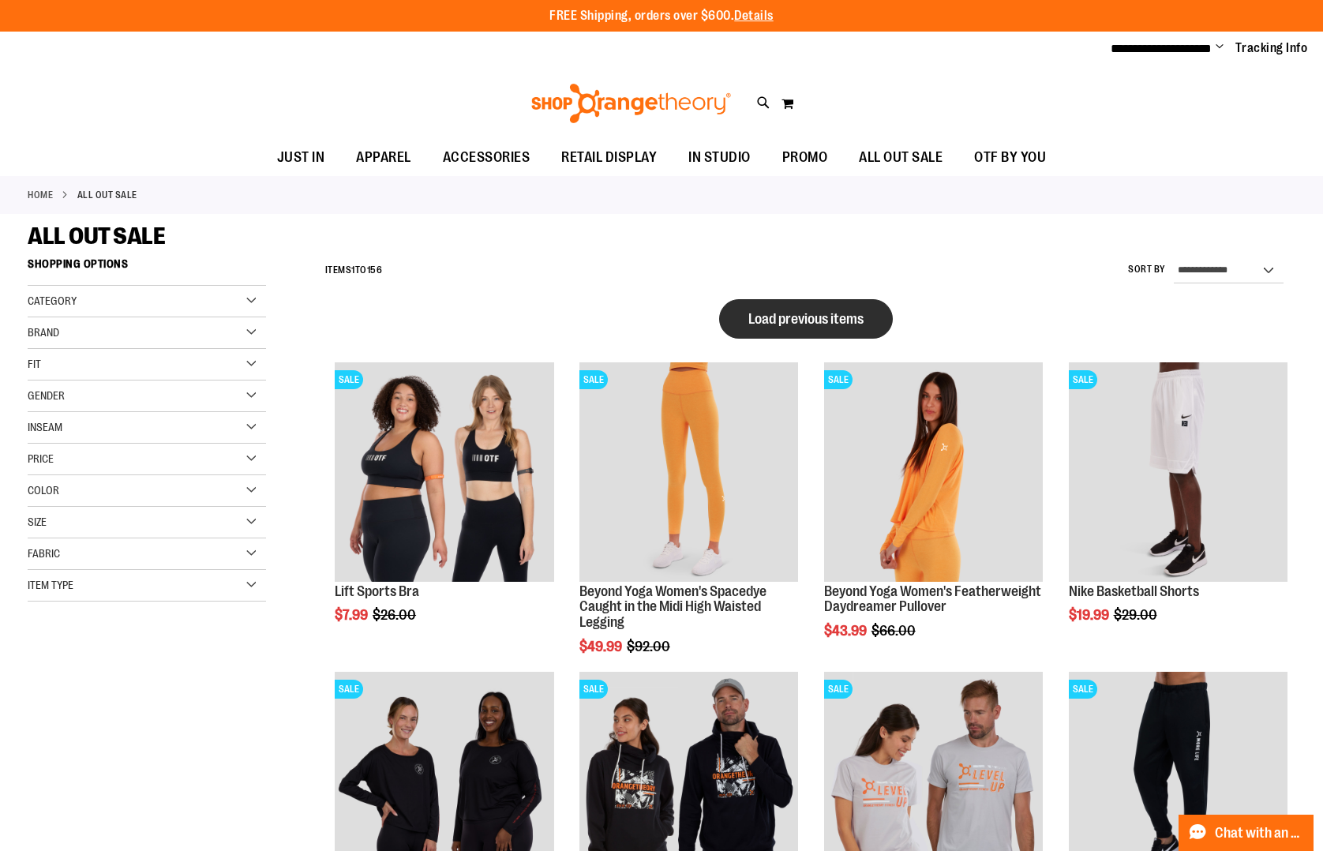
click at [841, 301] on button "Load previous items" at bounding box center [806, 318] width 174 height 39
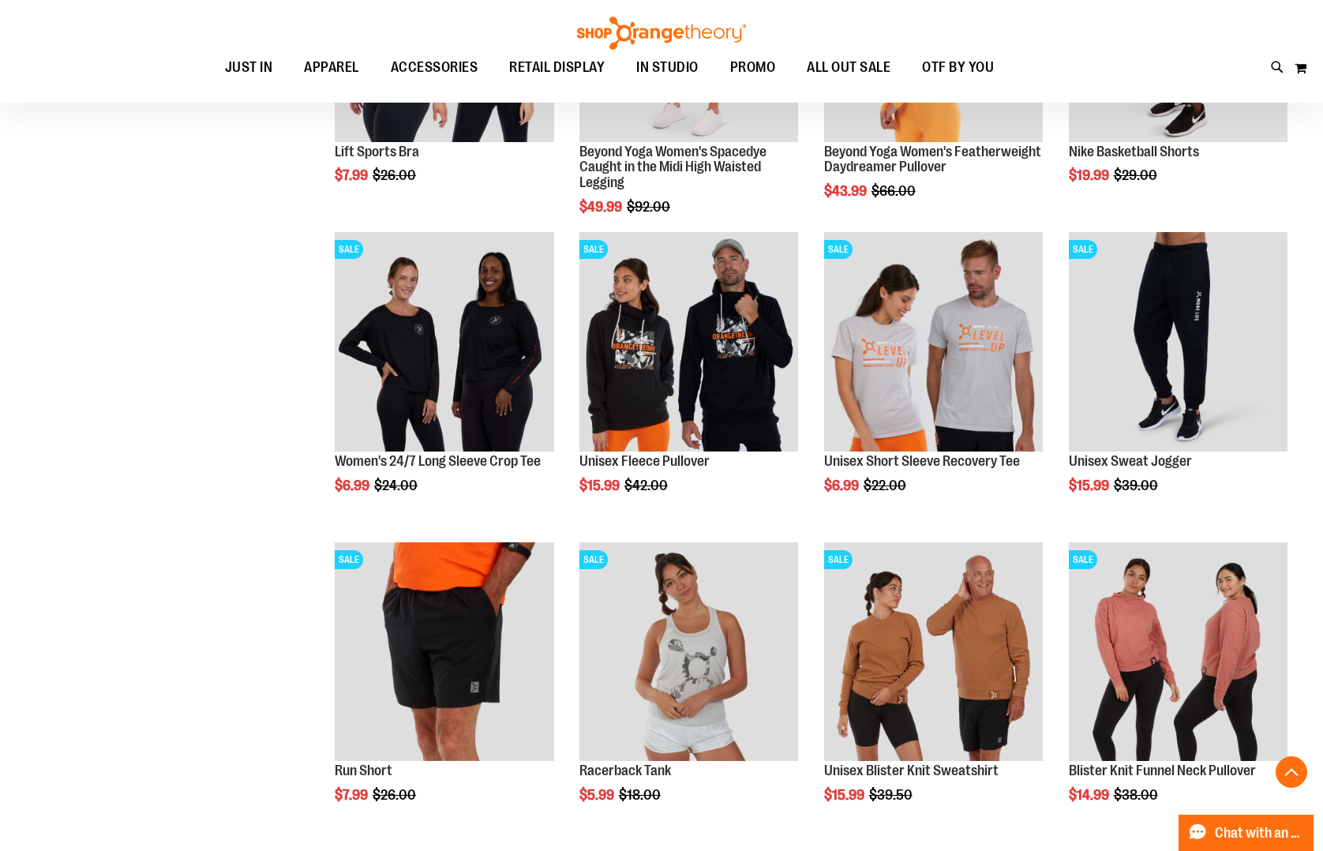
scroll to position [1322, 0]
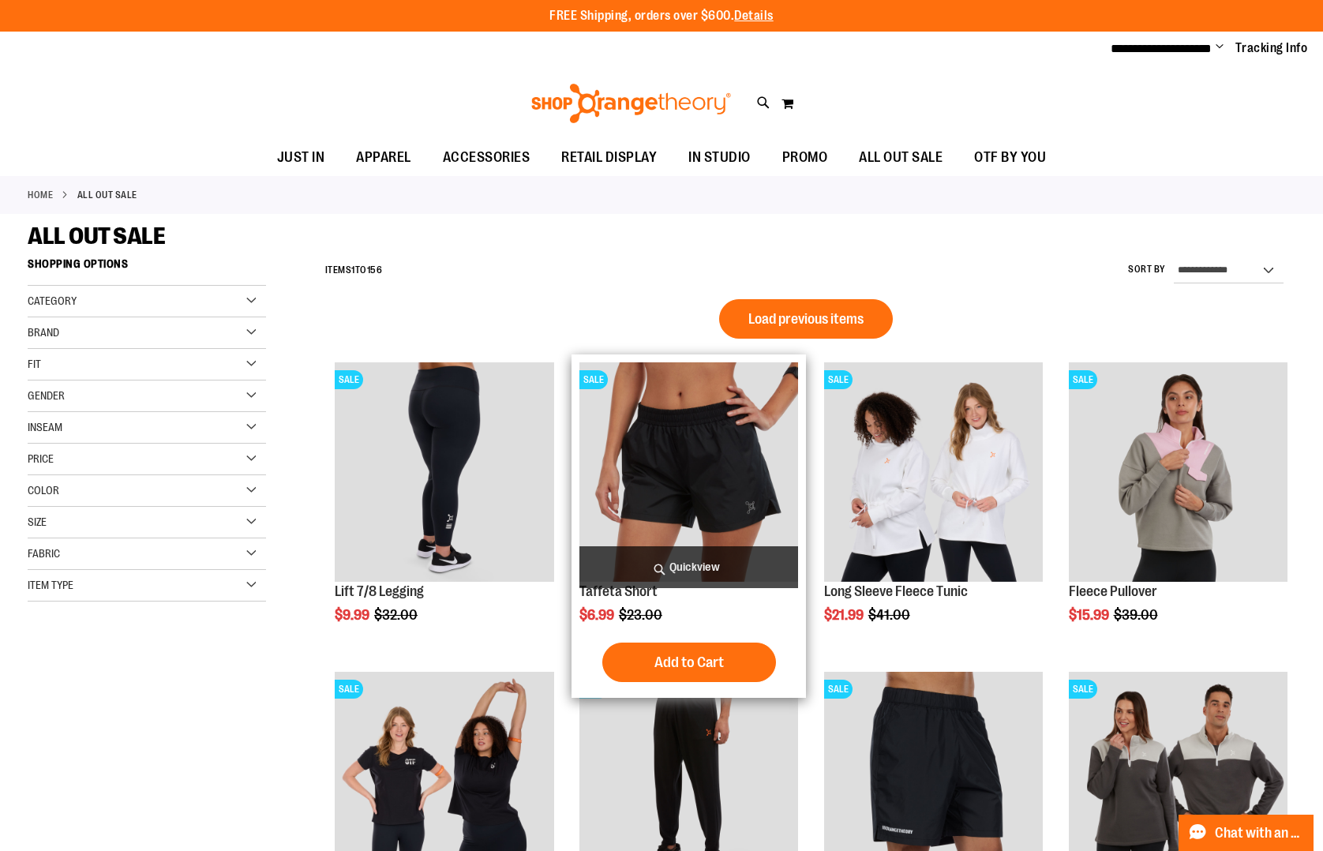
click at [788, 325] on span "Load previous items" at bounding box center [805, 319] width 115 height 16
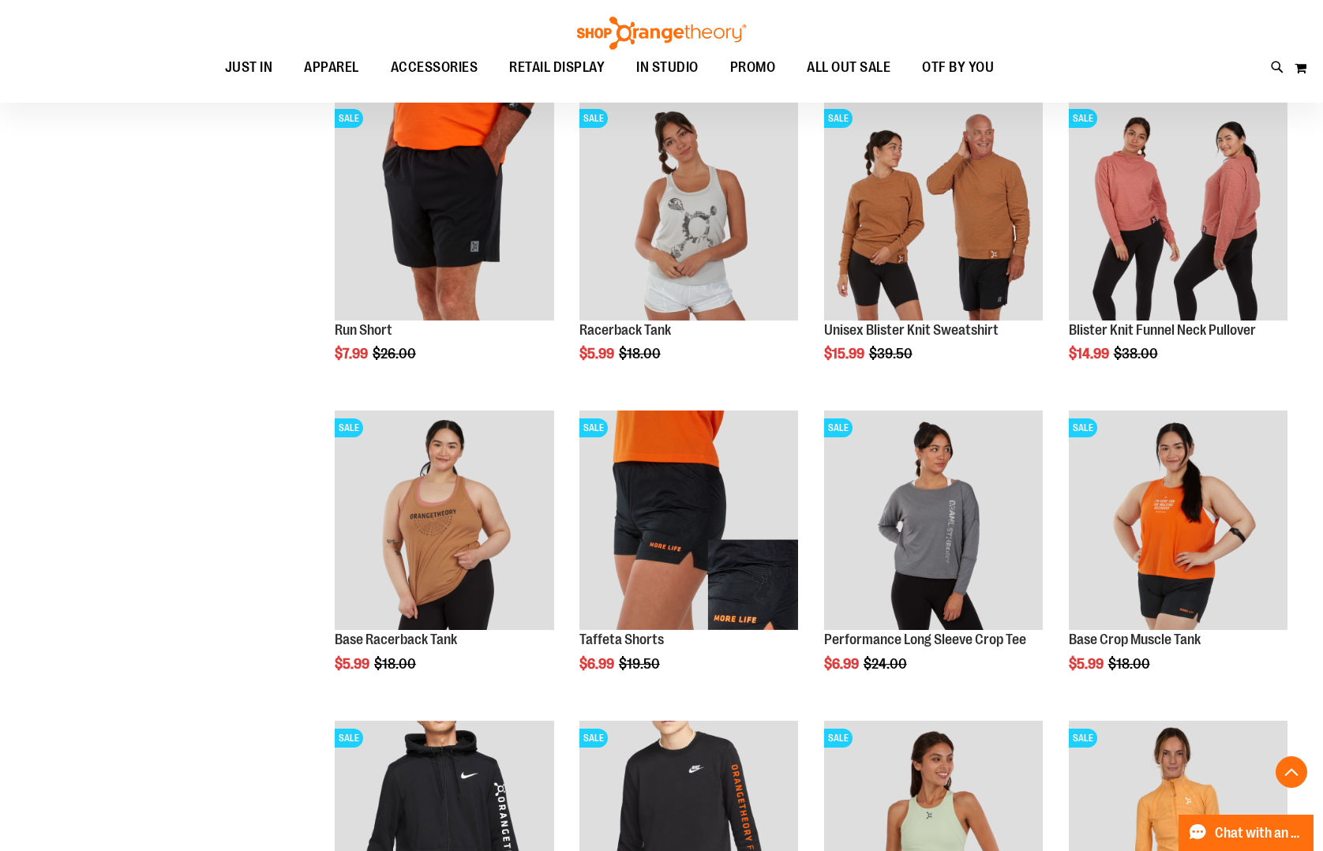
scroll to position [2568, 0]
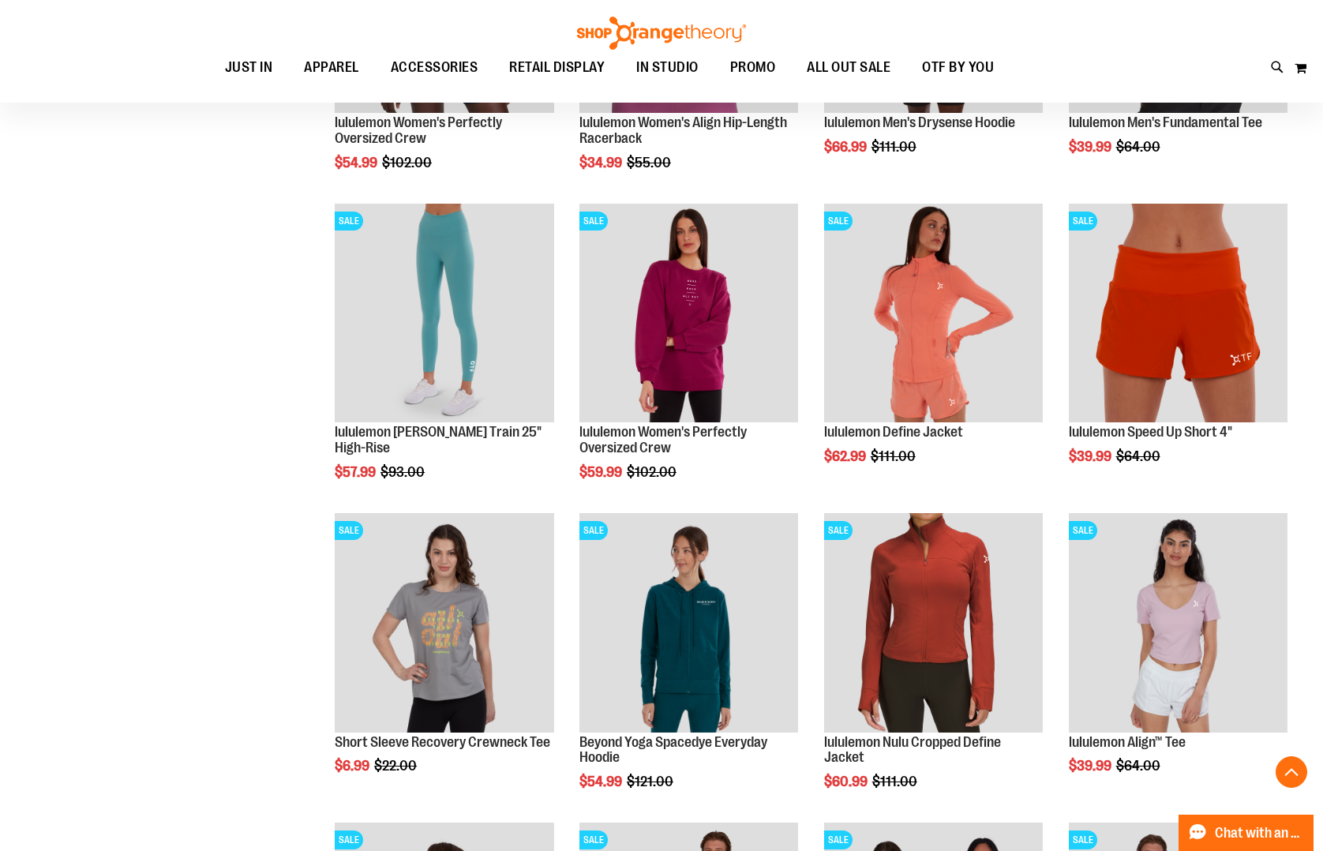
scroll to position [4114, 0]
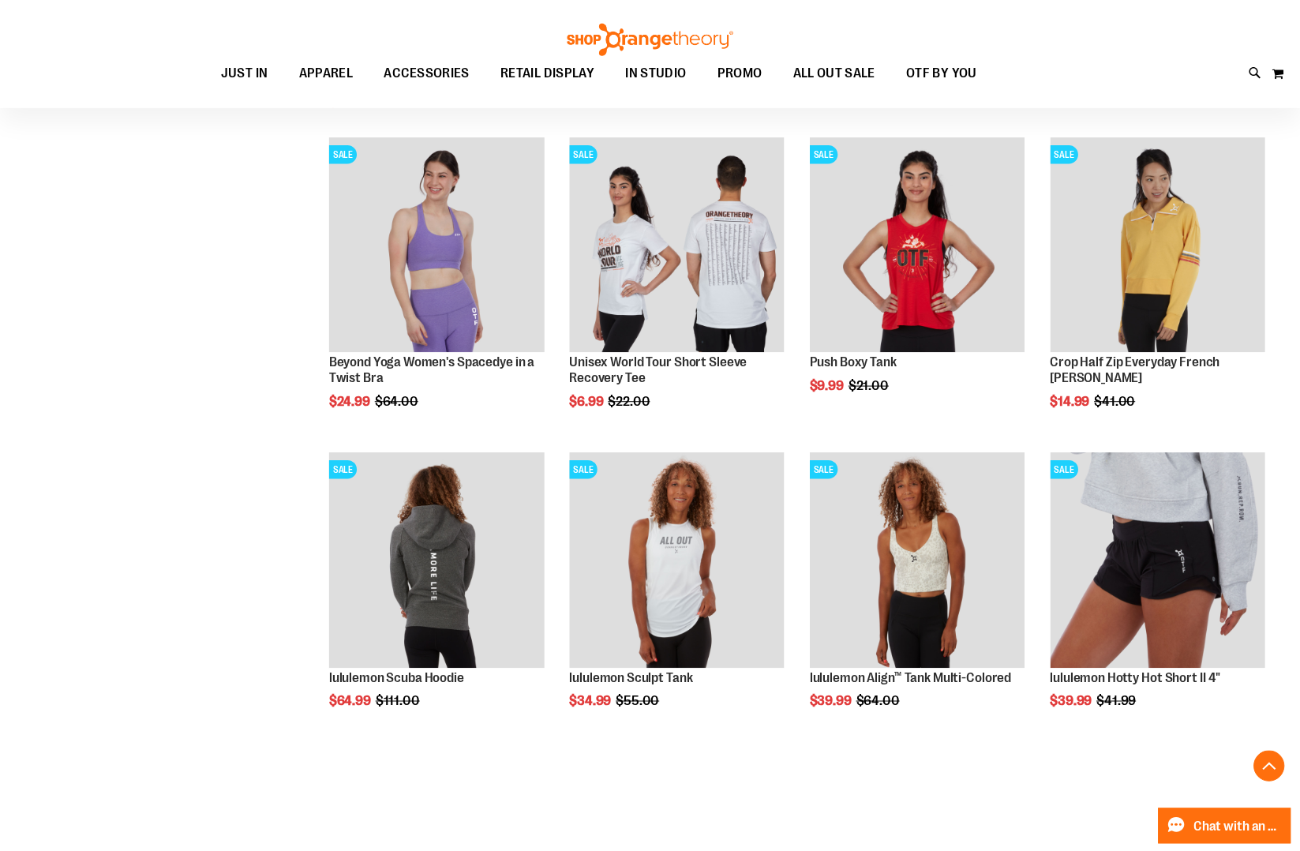
scroll to position [7125, 0]
